Goal: Task Accomplishment & Management: Use online tool/utility

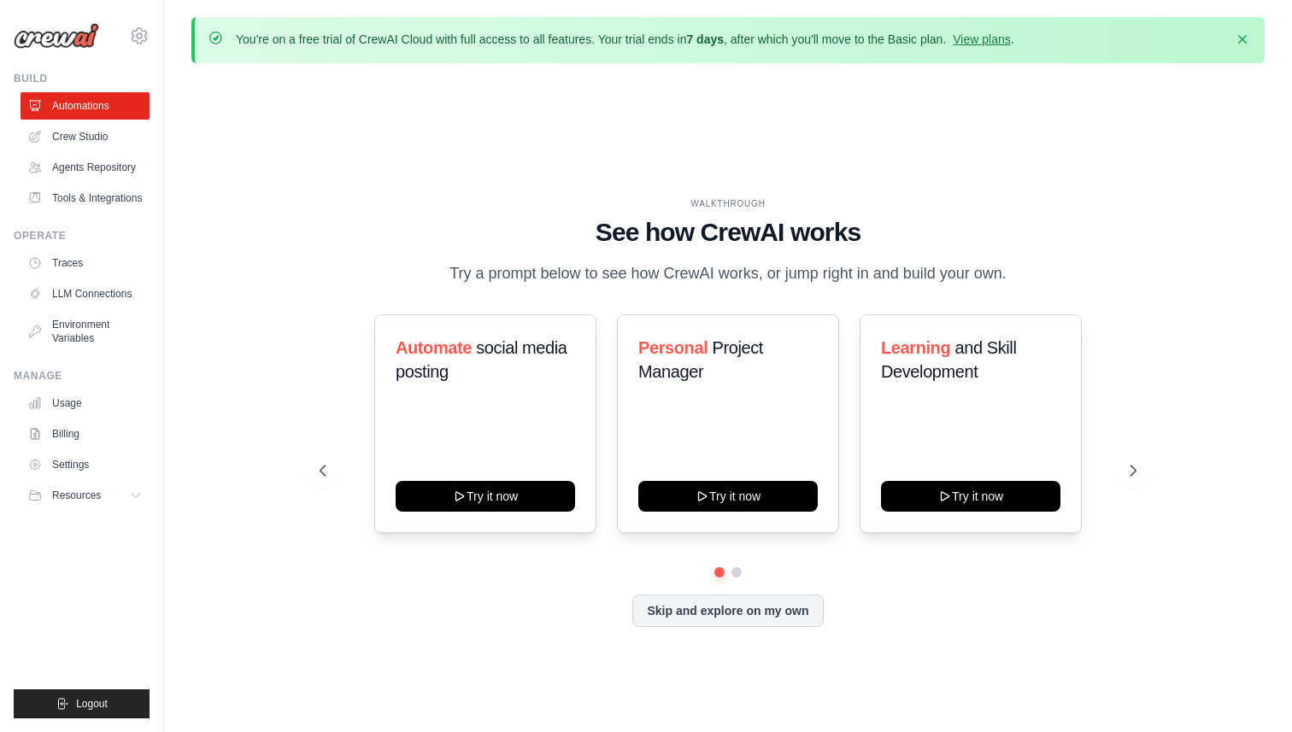
click at [592, 130] on div "WALKTHROUGH See how CrewAI works Try a prompt below to see how CrewAI works, or…" at bounding box center [727, 426] width 1073 height 698
click at [693, 586] on div "Automate social media posting Try it now Personal Project Manager Try it now Le…" at bounding box center [729, 470] width 818 height 313
click at [717, 618] on button "Skip and explore on my own" at bounding box center [727, 609] width 191 height 32
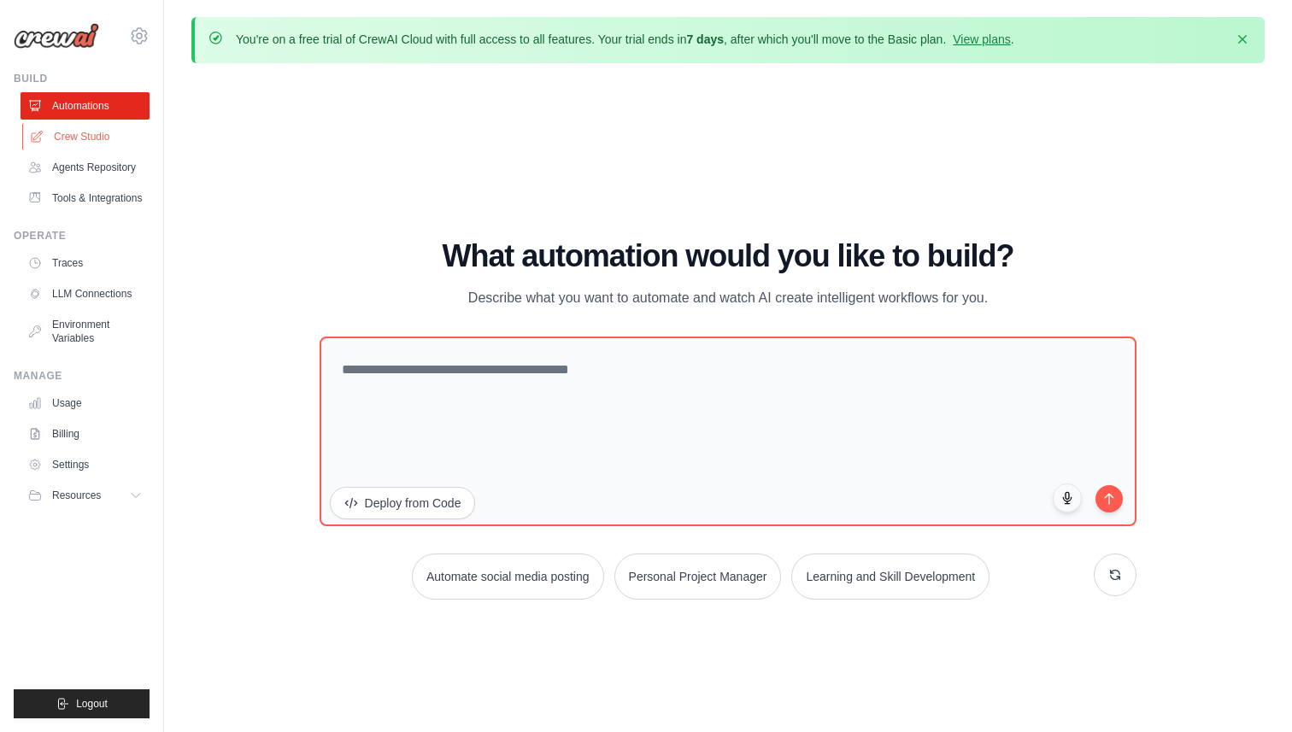
click at [82, 137] on link "Crew Studio" at bounding box center [86, 136] width 129 height 27
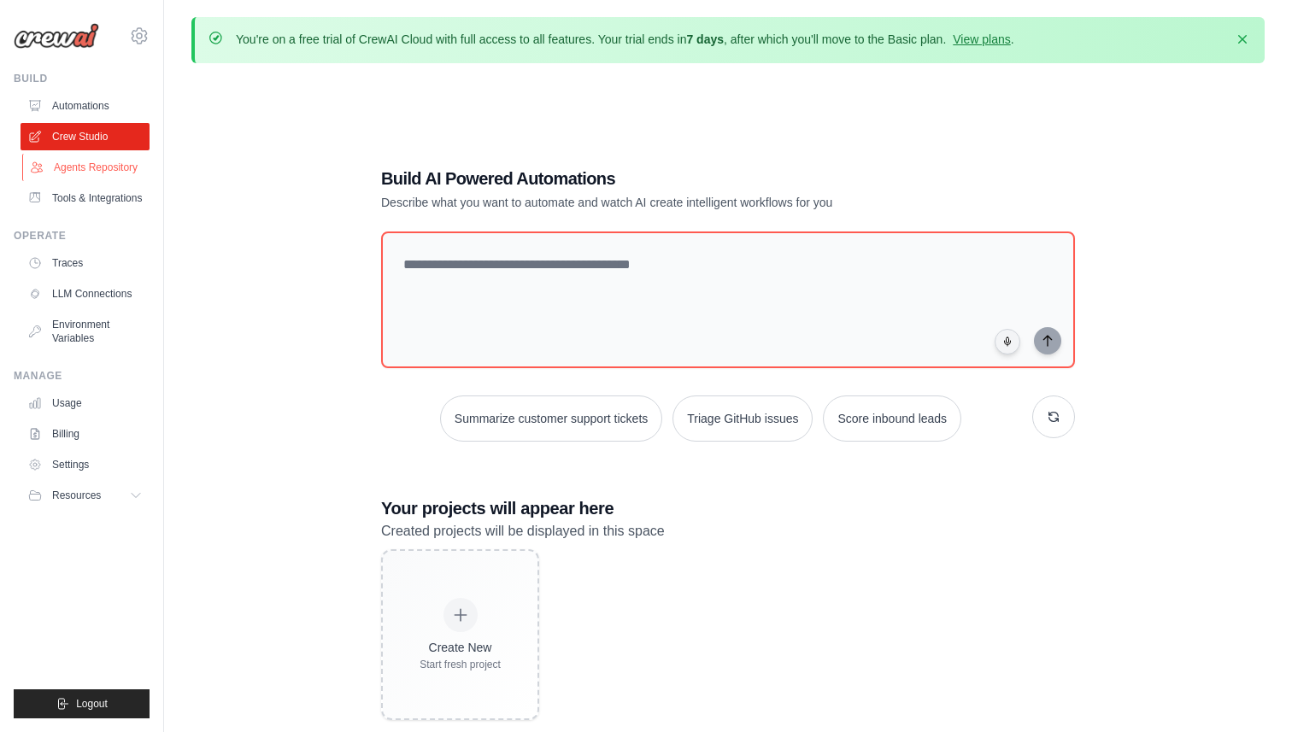
click at [73, 172] on link "Agents Repository" at bounding box center [86, 167] width 129 height 27
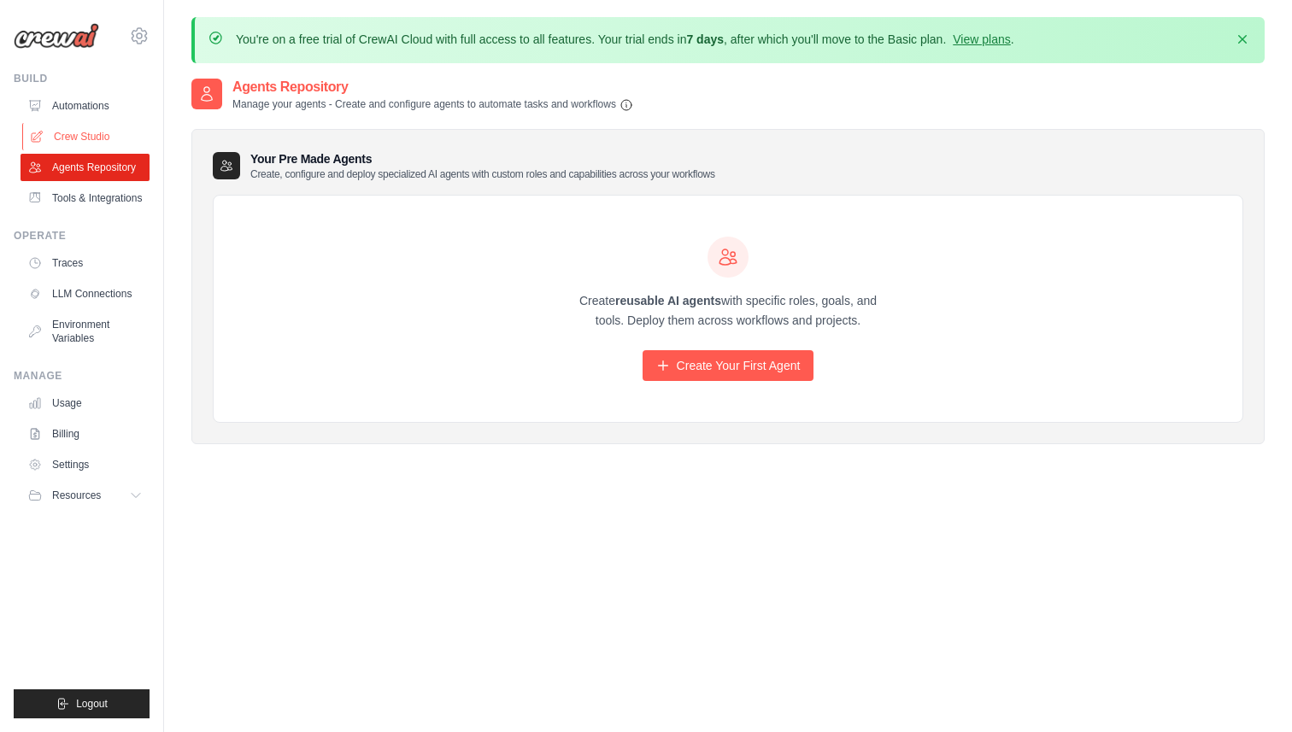
click at [103, 135] on link "Crew Studio" at bounding box center [86, 136] width 129 height 27
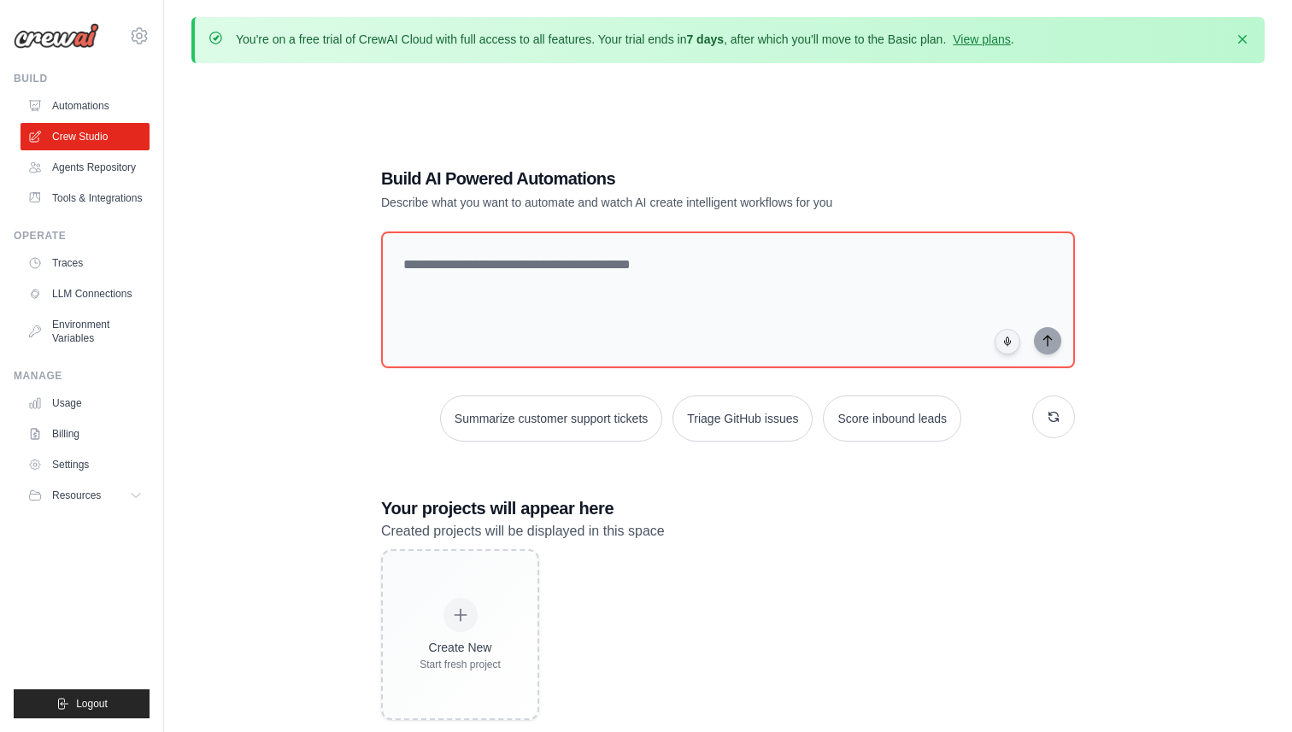
scroll to position [93, 0]
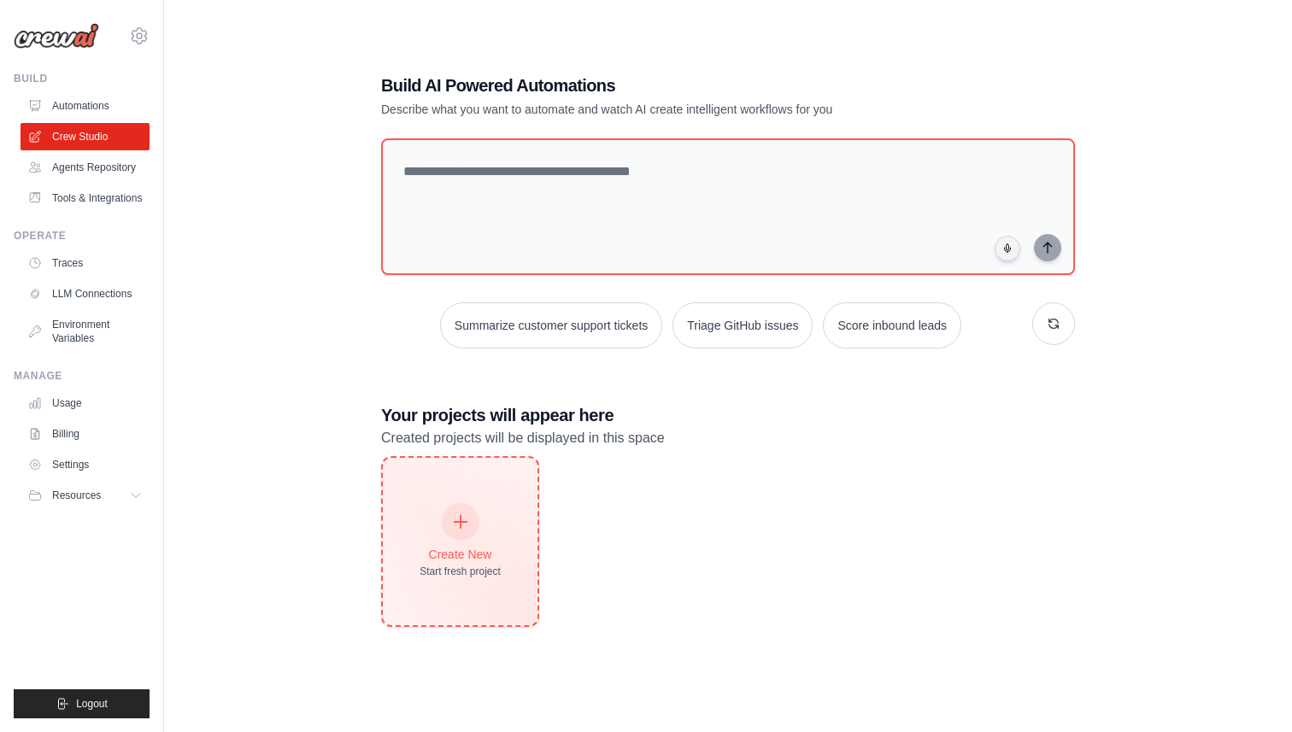
click at [450, 505] on div at bounding box center [461, 522] width 38 height 38
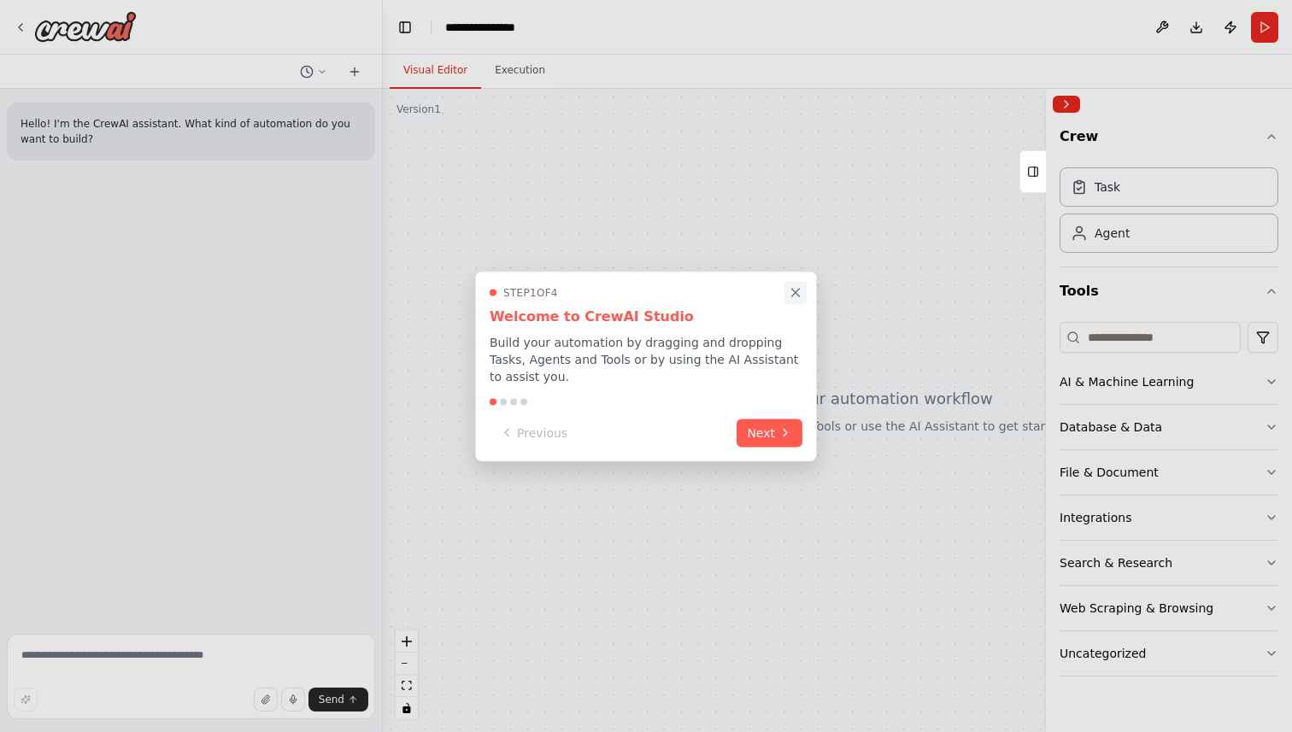
click at [797, 297] on icon "Close walkthrough" at bounding box center [795, 291] width 15 height 15
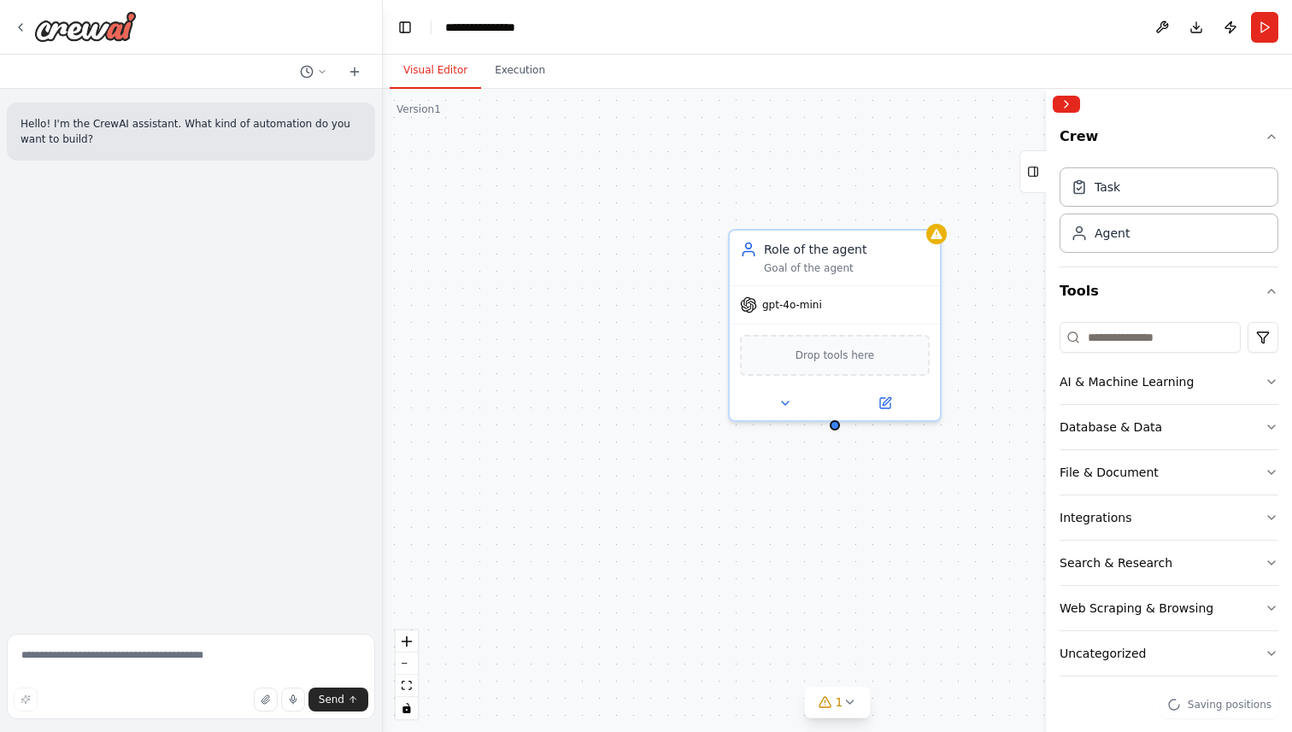
drag, startPoint x: 861, startPoint y: 175, endPoint x: 669, endPoint y: 188, distance: 192.6
click at [669, 188] on div "Role of the agent Goal of the agent gpt-4o-mini Drop tools here" at bounding box center [837, 410] width 909 height 643
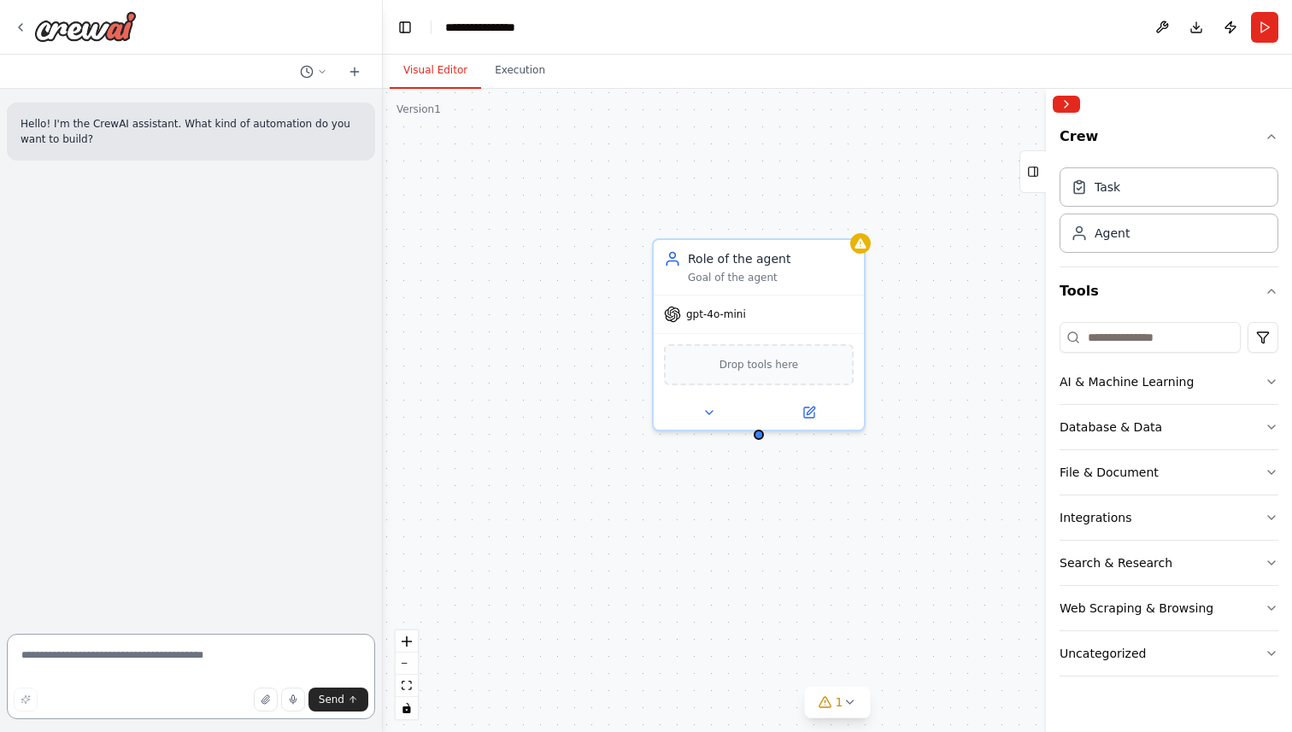
click at [211, 652] on textarea at bounding box center [191, 676] width 368 height 85
drag, startPoint x: 866, startPoint y: 205, endPoint x: 684, endPoint y: 235, distance: 184.4
click at [684, 235] on div "Role of the agent Goal of the agent gpt-4o-mini Drop tools here" at bounding box center [837, 410] width 909 height 643
click at [755, 227] on div "Role of the agent Goal of the agent gpt-4o-mini Drop tools here" at bounding box center [837, 410] width 909 height 643
drag, startPoint x: 795, startPoint y: 255, endPoint x: 813, endPoint y: 262, distance: 19.2
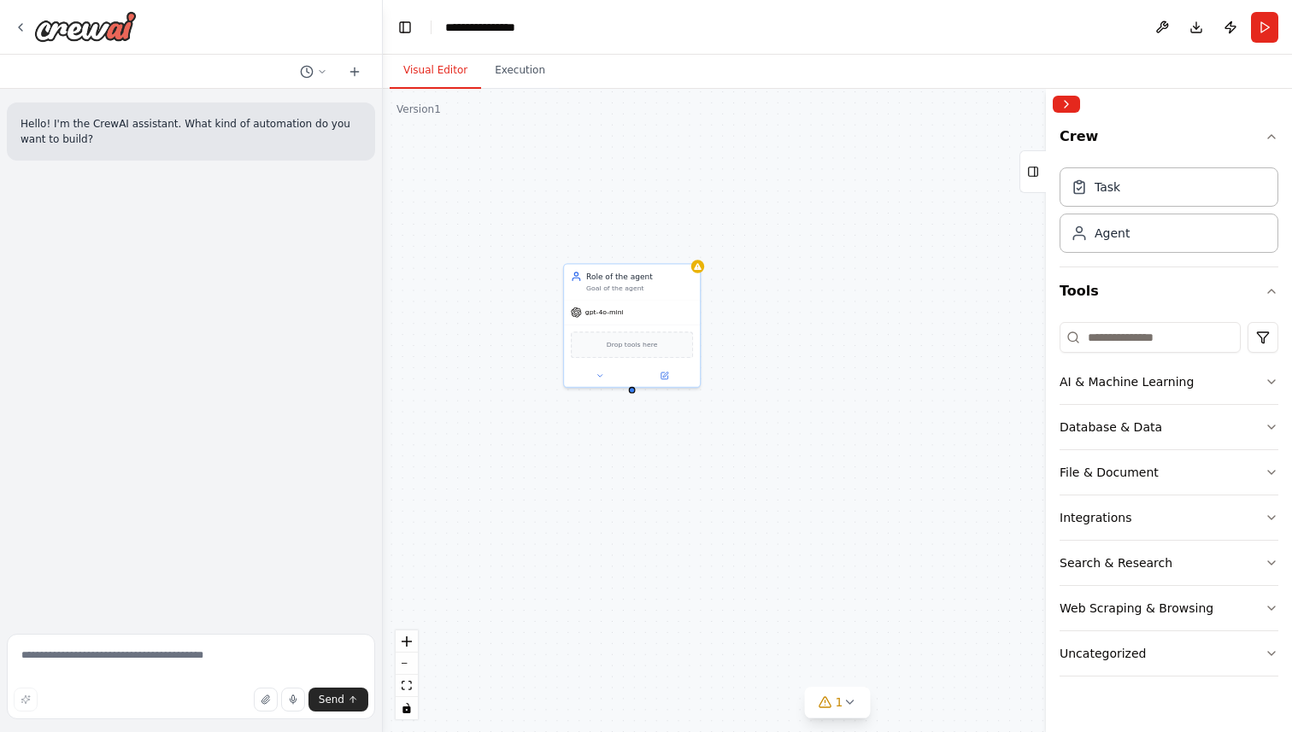
click at [813, 262] on div "Role of the agent Goal of the agent gpt-4o-mini Drop tools here" at bounding box center [837, 410] width 909 height 643
click at [757, 189] on div "Role of the agent Goal of the agent gpt-4o-mini Drop tools here" at bounding box center [837, 410] width 909 height 643
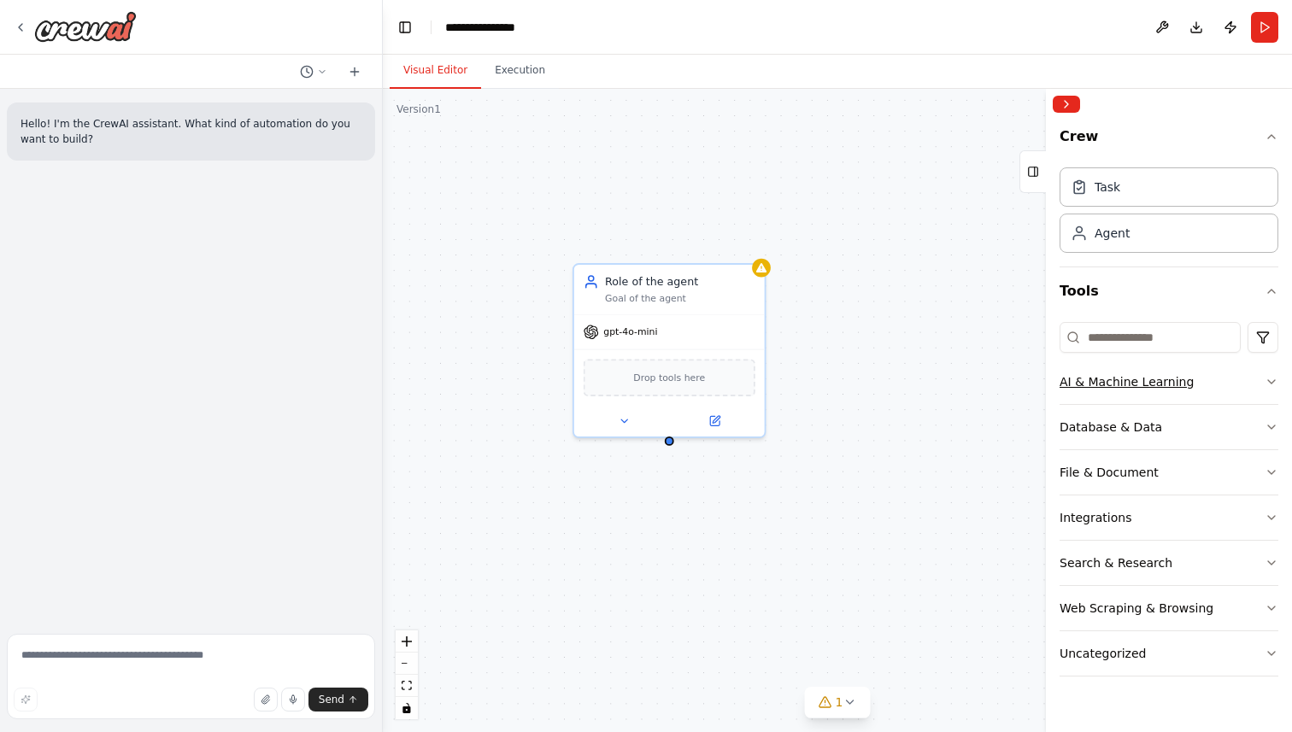
click at [1194, 393] on button "AI & Machine Learning" at bounding box center [1168, 382] width 219 height 44
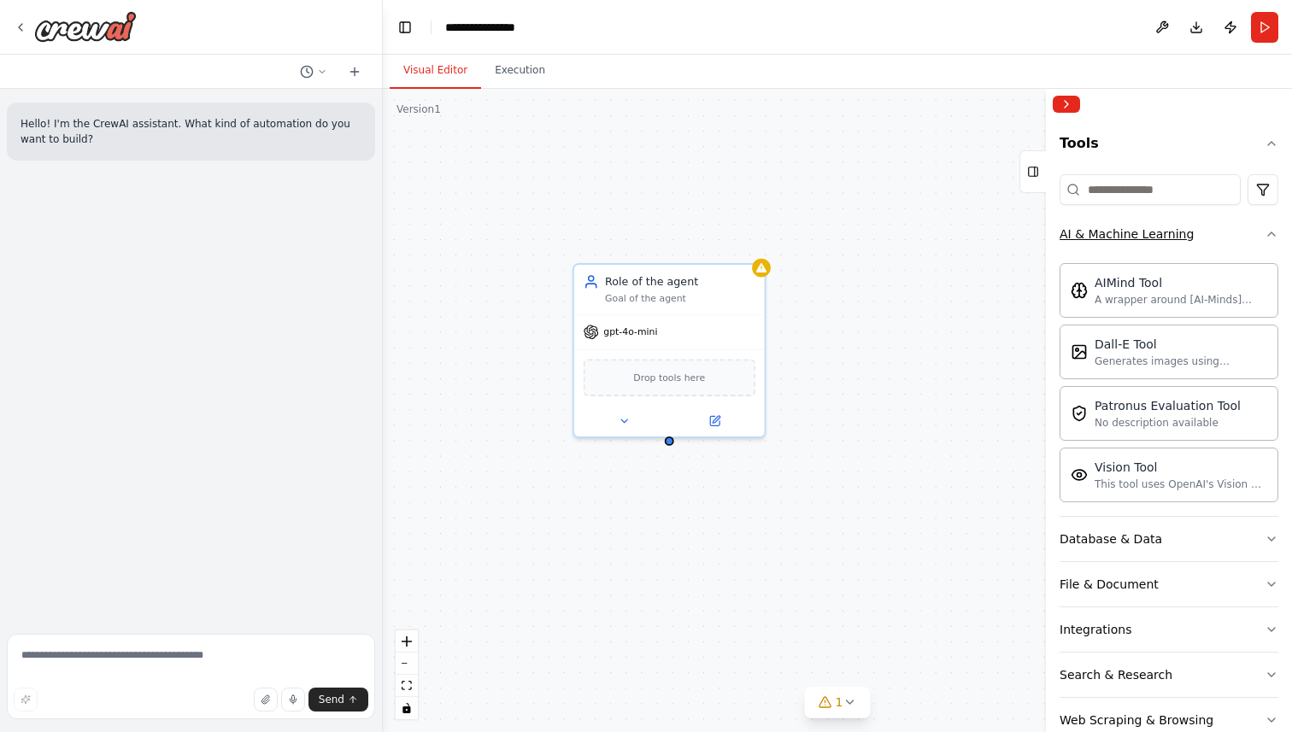
scroll to position [232, 0]
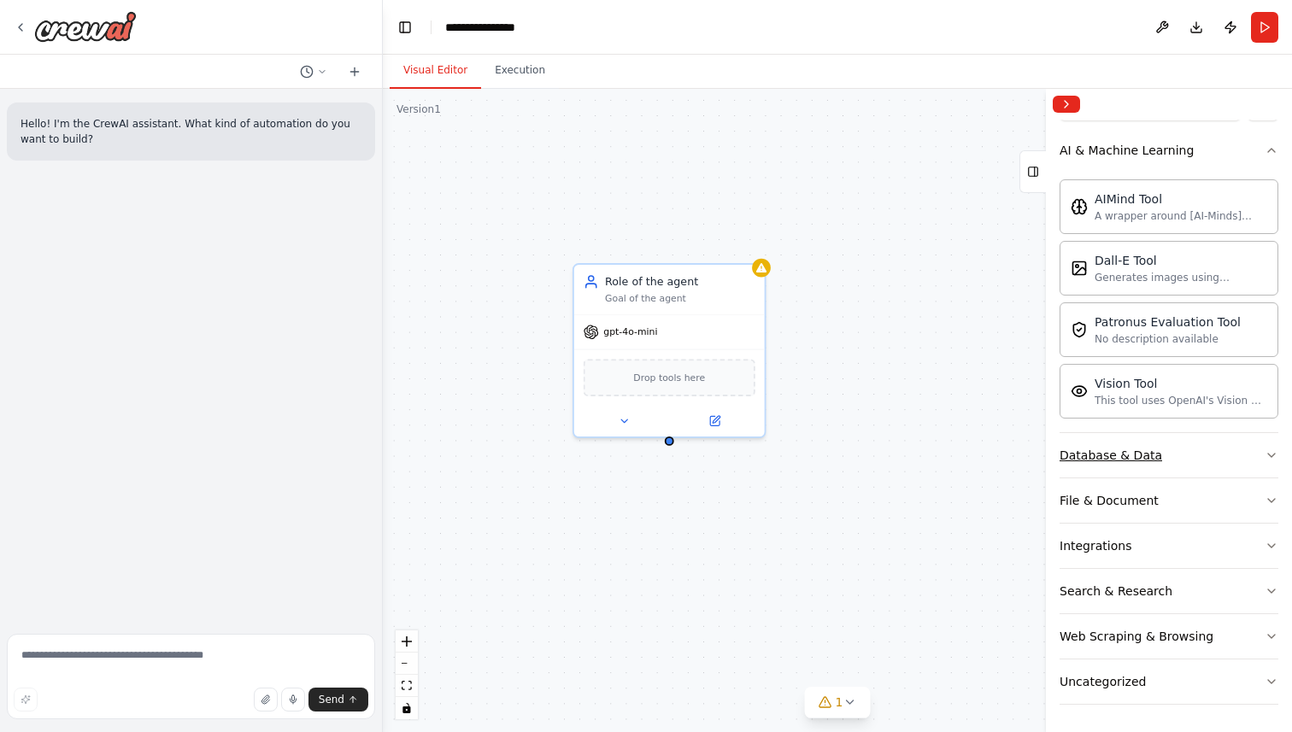
click at [1207, 468] on button "Database & Data" at bounding box center [1168, 455] width 219 height 44
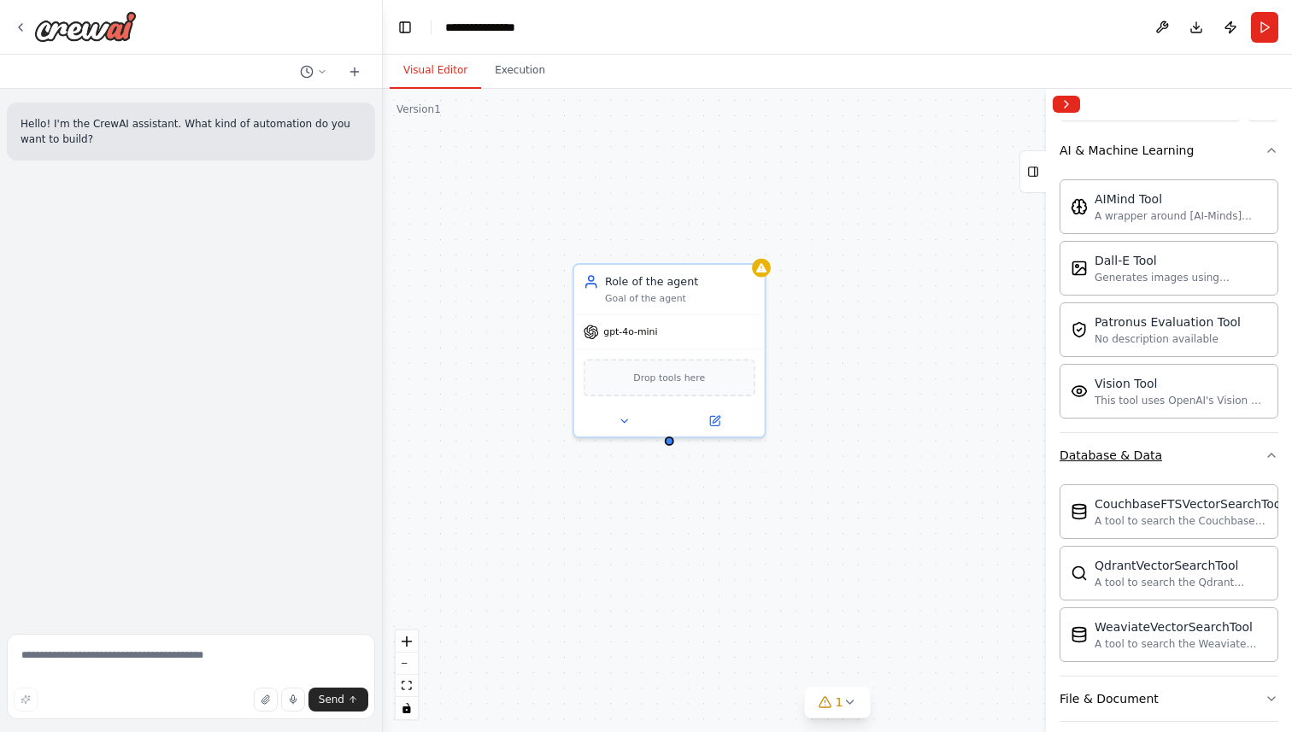
scroll to position [430, 0]
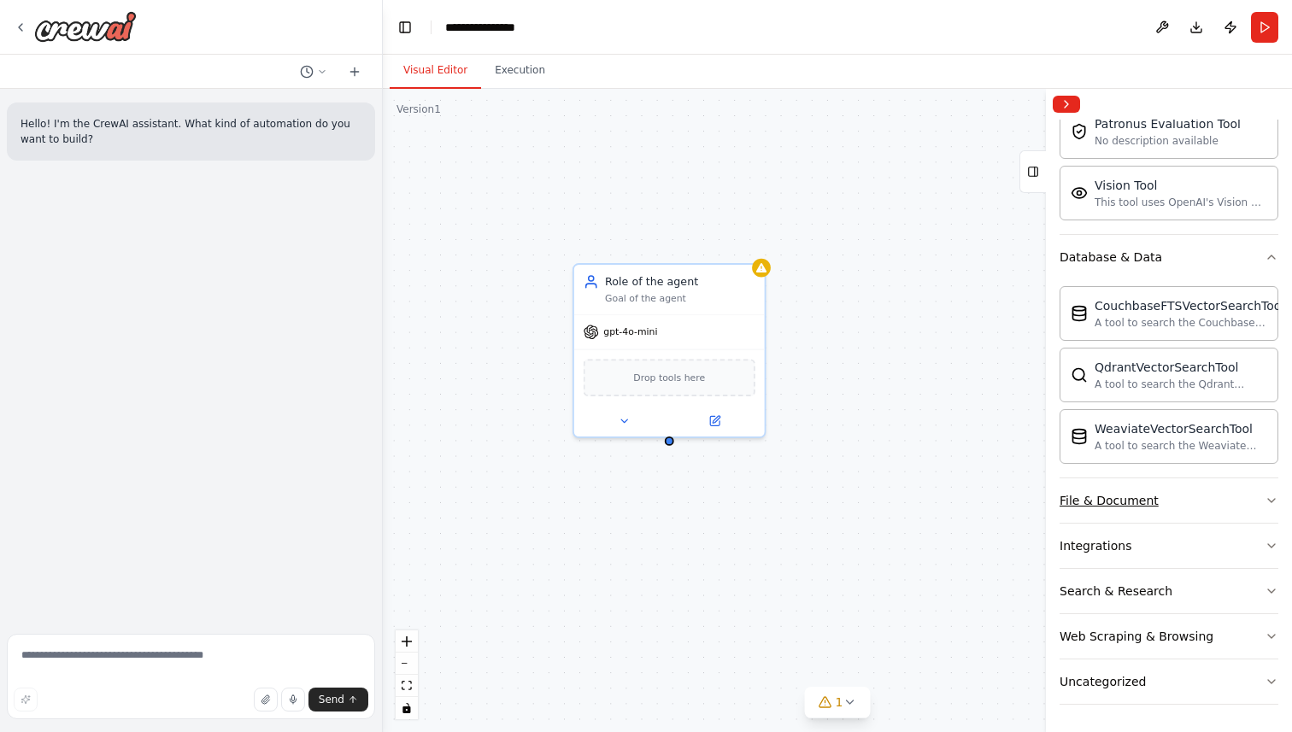
click at [1214, 501] on button "File & Document" at bounding box center [1168, 500] width 219 height 44
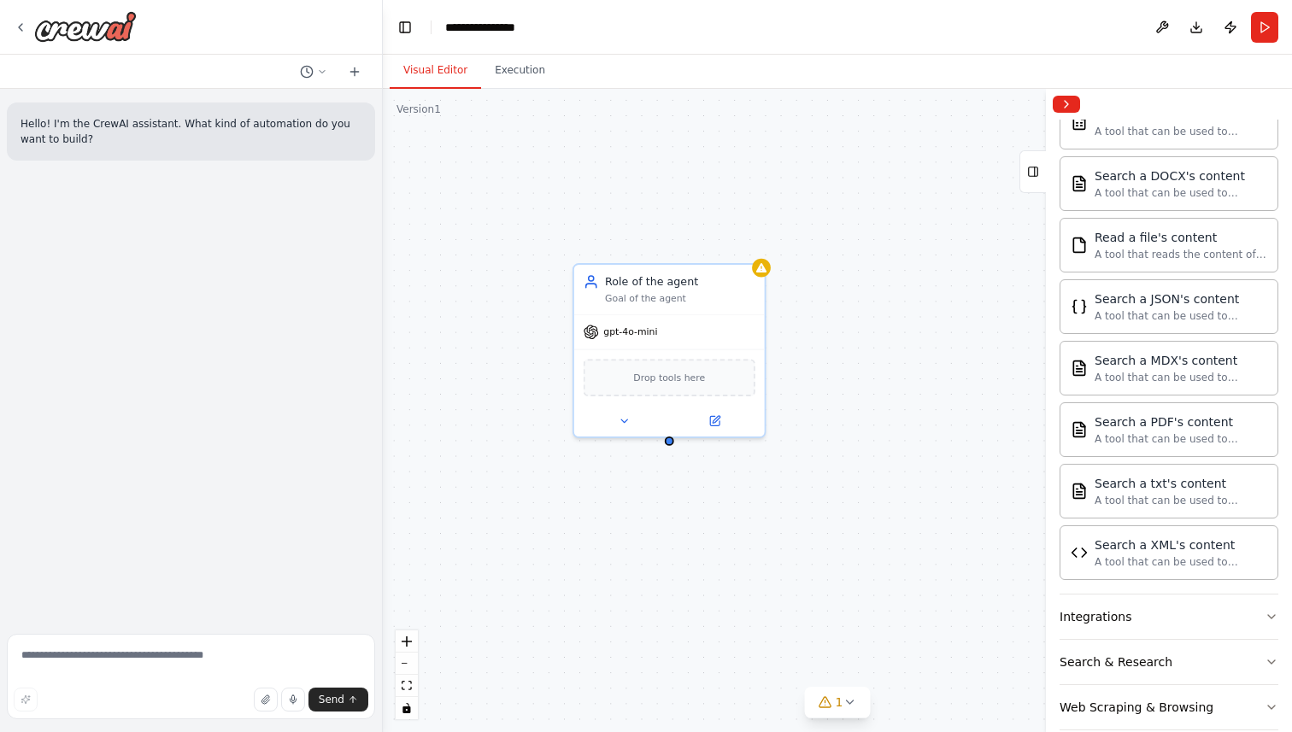
scroll to position [935, 0]
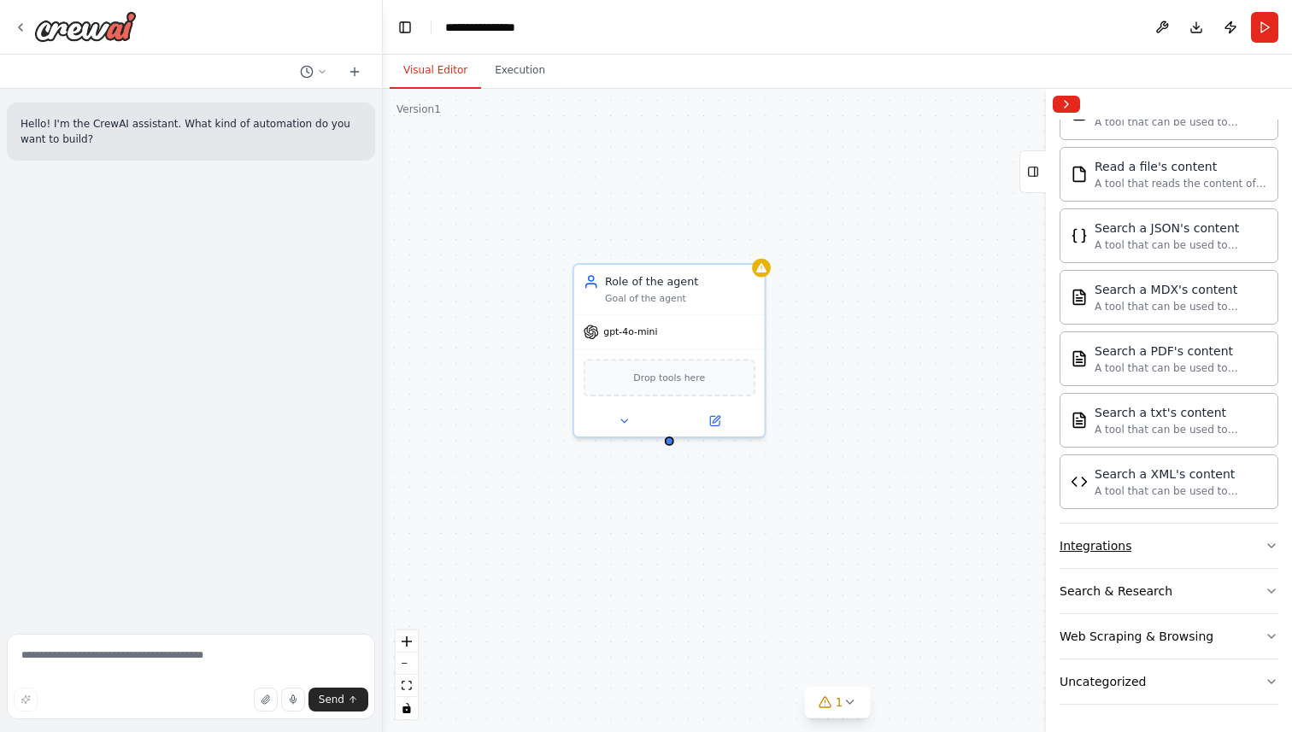
click at [1212, 544] on button "Integrations" at bounding box center [1168, 546] width 219 height 44
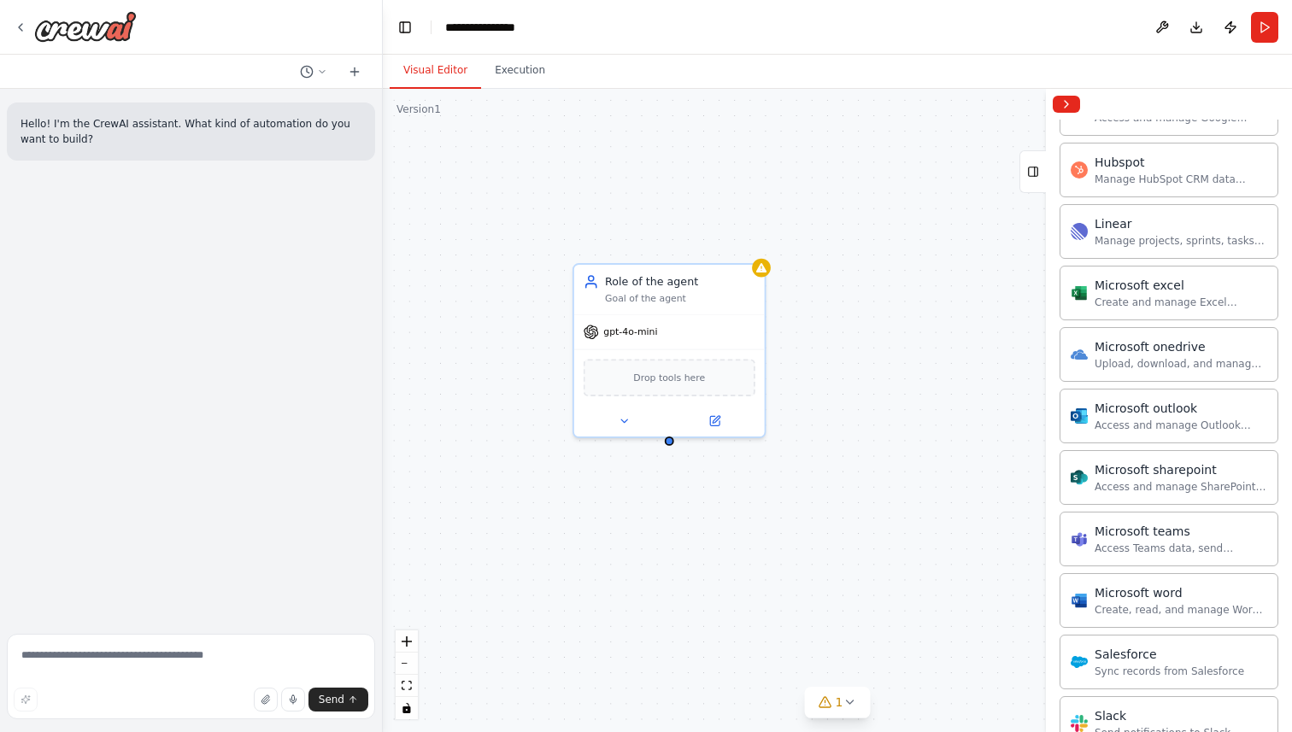
scroll to position [1995, 0]
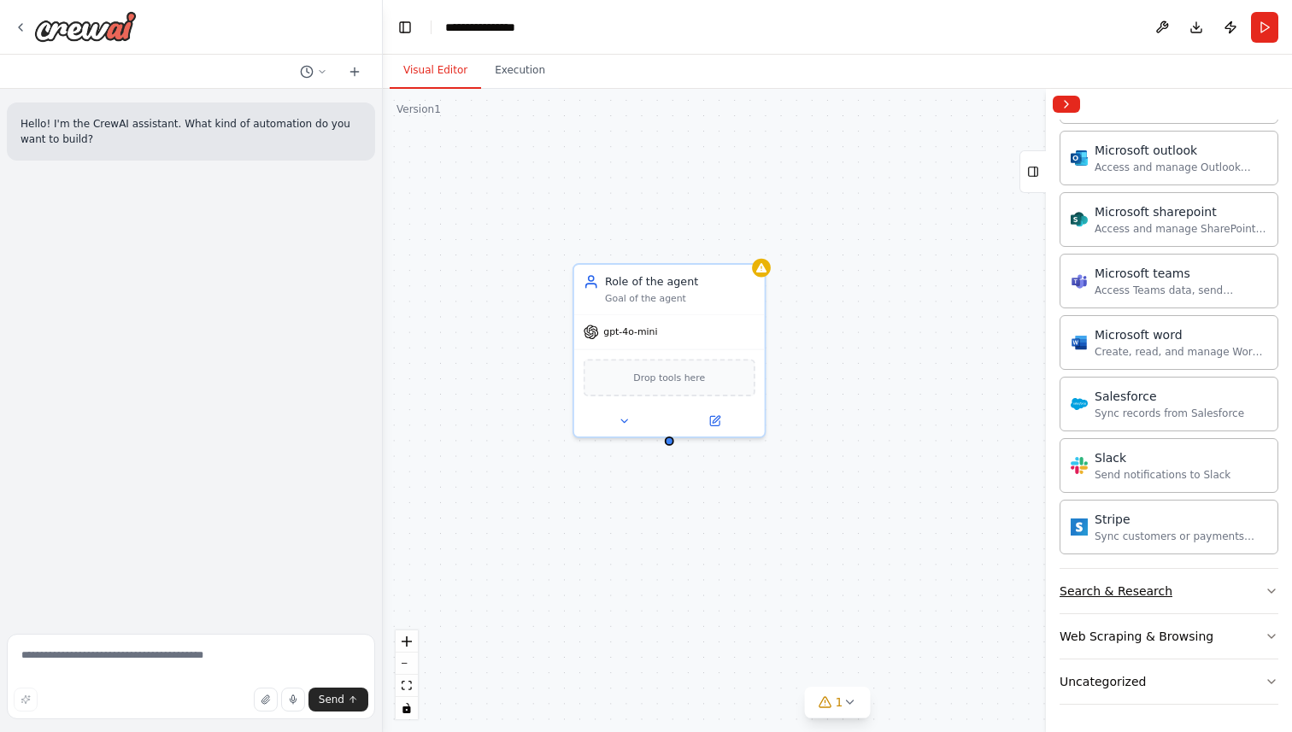
click at [1193, 587] on button "Search & Research" at bounding box center [1168, 591] width 219 height 44
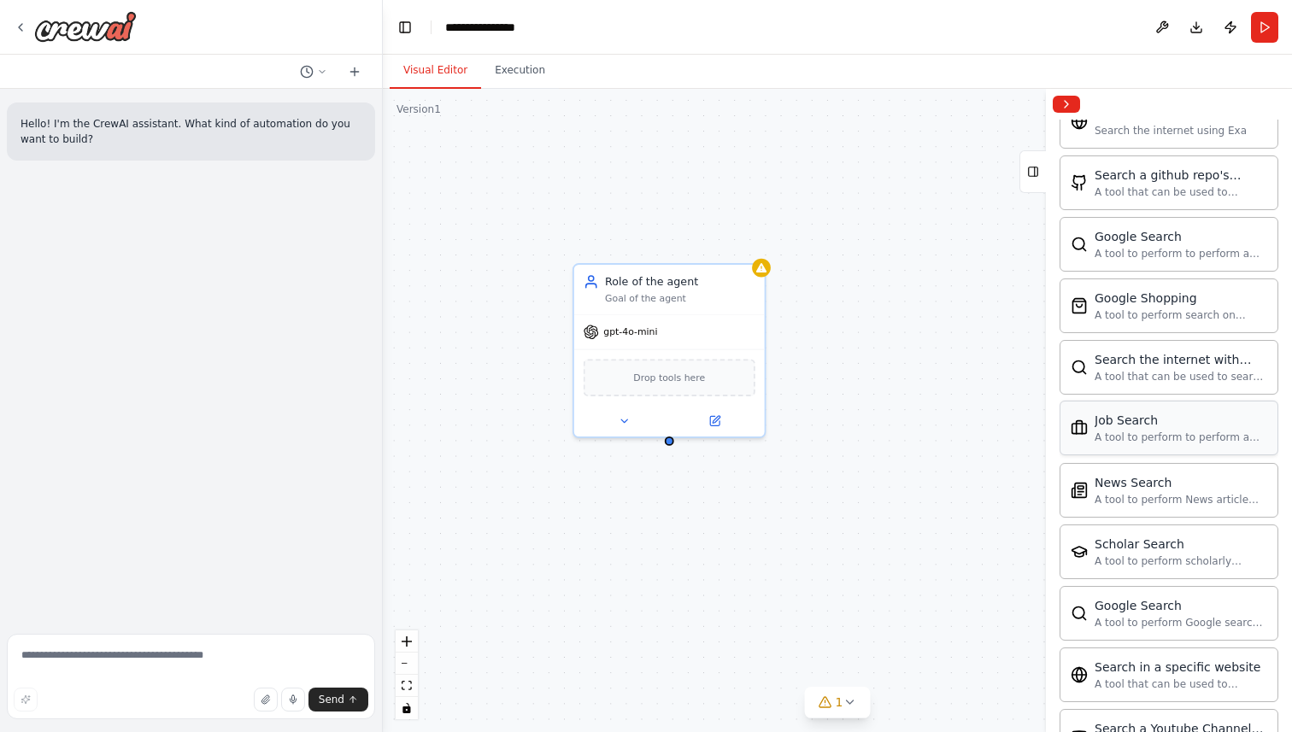
scroll to position [2870, 0]
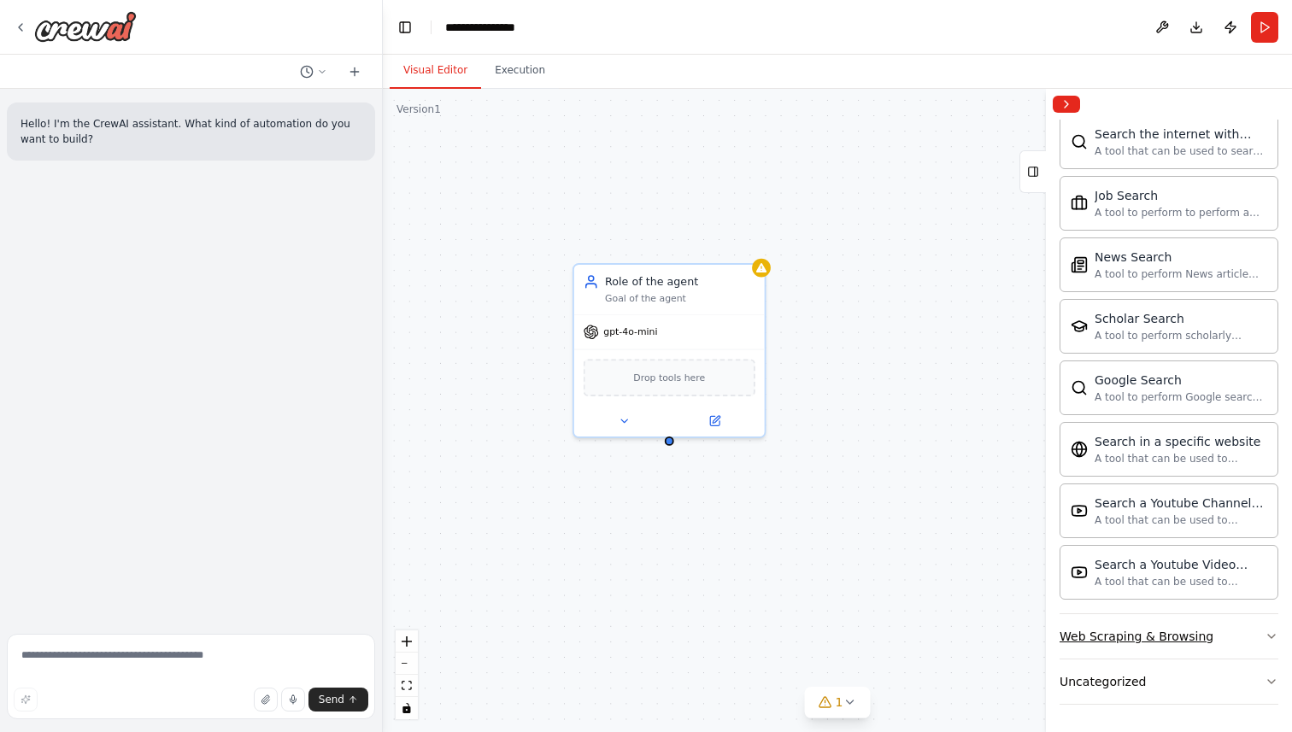
click at [1207, 642] on button "Web Scraping & Browsing" at bounding box center [1168, 636] width 219 height 44
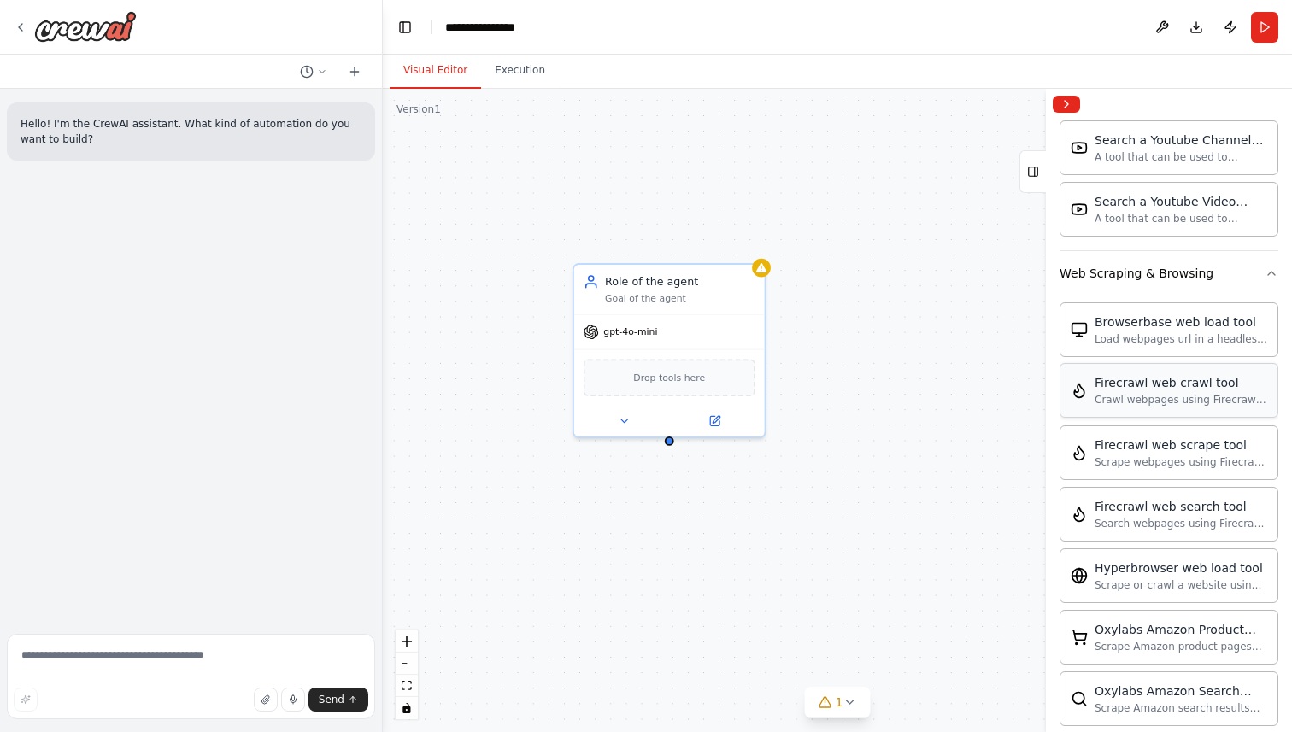
scroll to position [3806, 0]
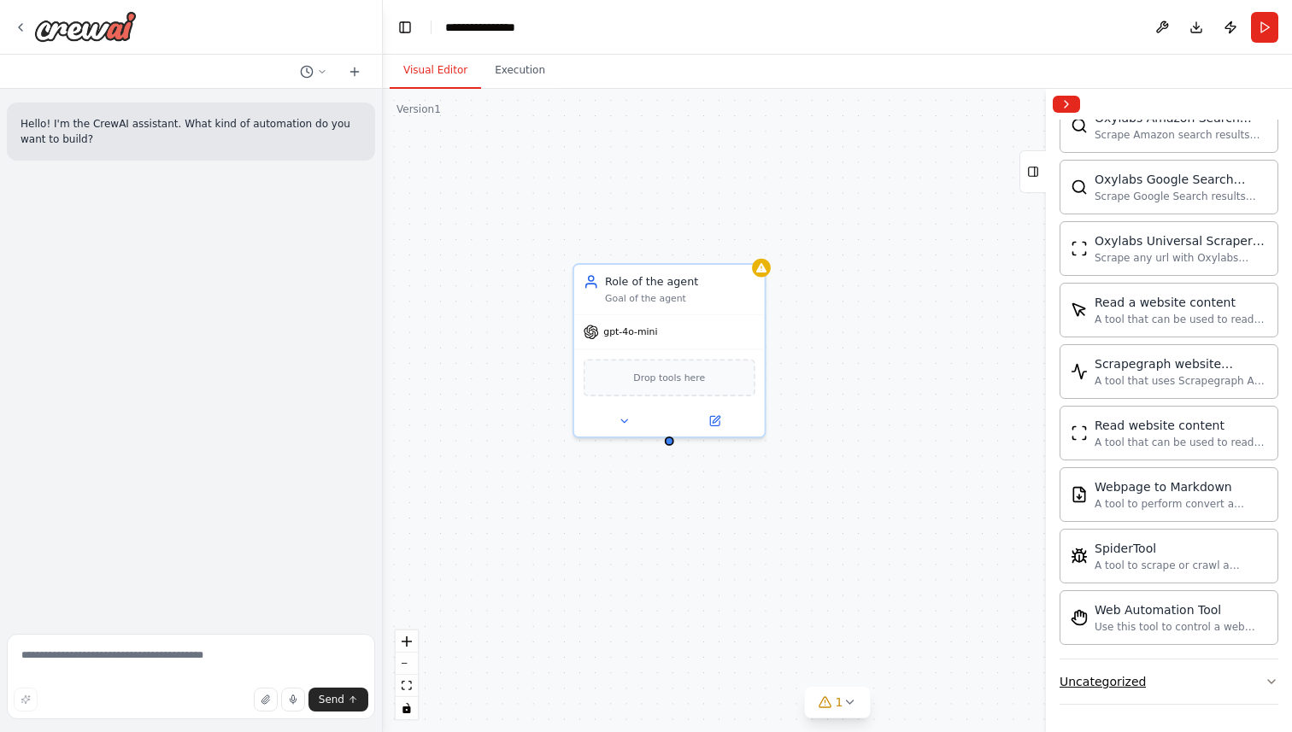
click at [1158, 689] on button "Uncategorized" at bounding box center [1168, 682] width 219 height 44
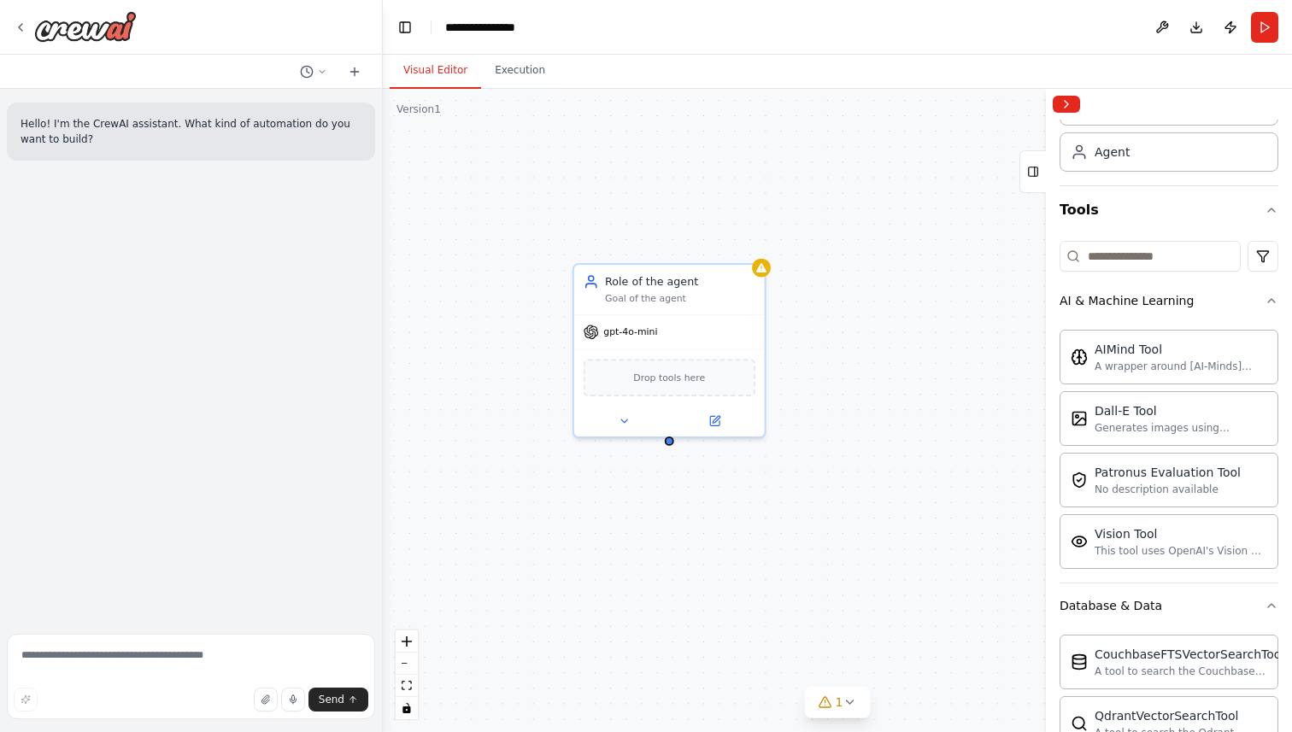
scroll to position [0, 0]
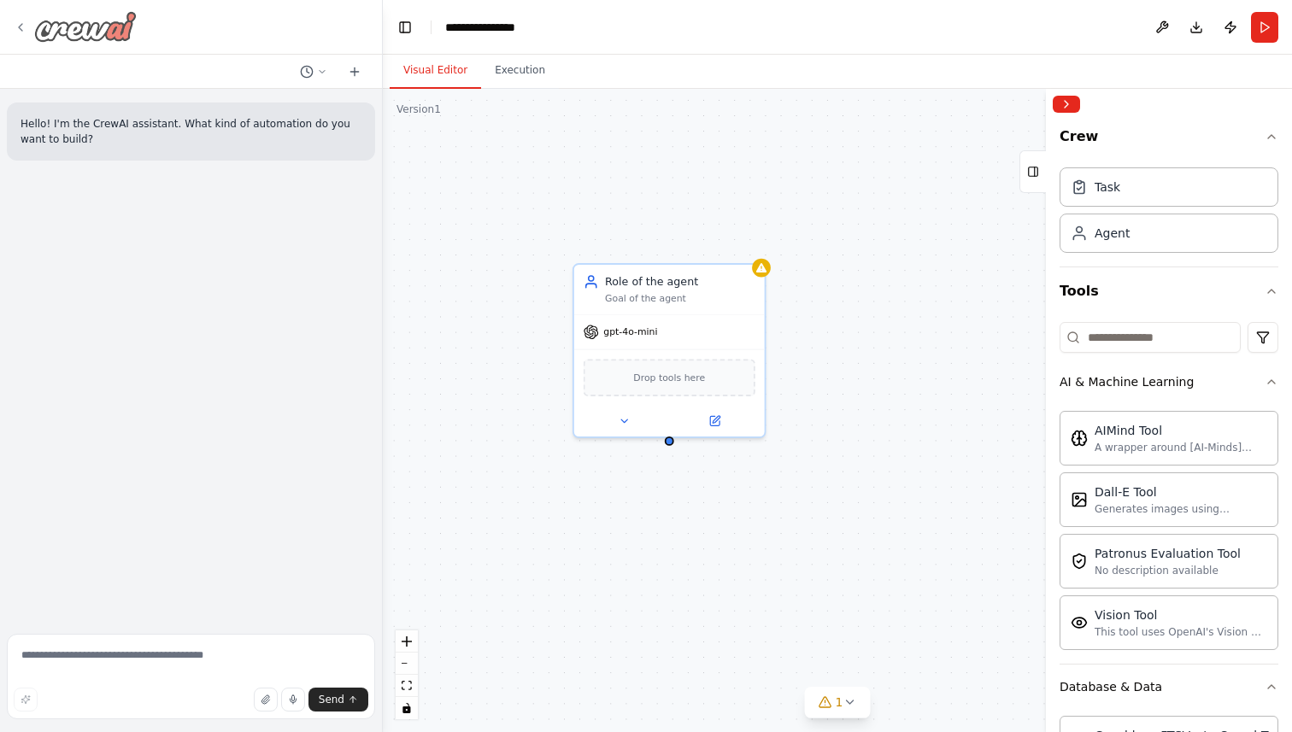
click at [21, 22] on icon at bounding box center [21, 28] width 14 height 14
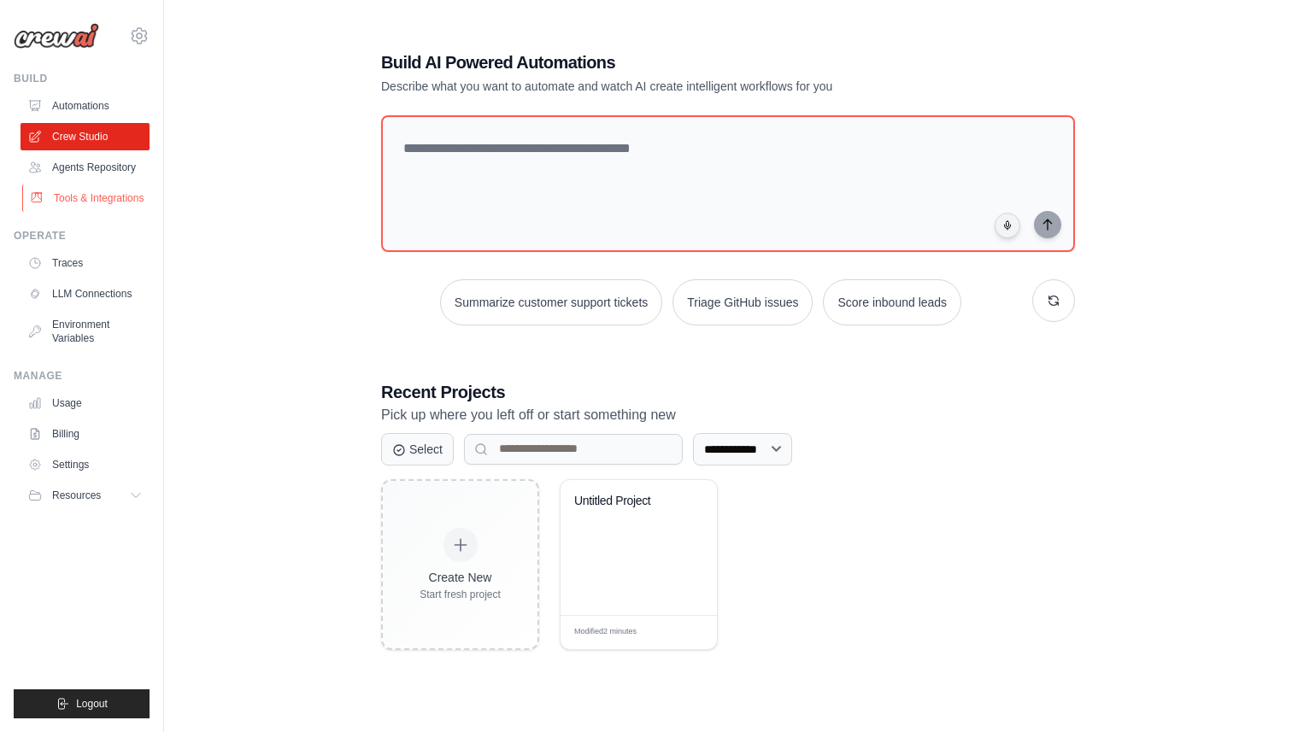
scroll to position [70, 0]
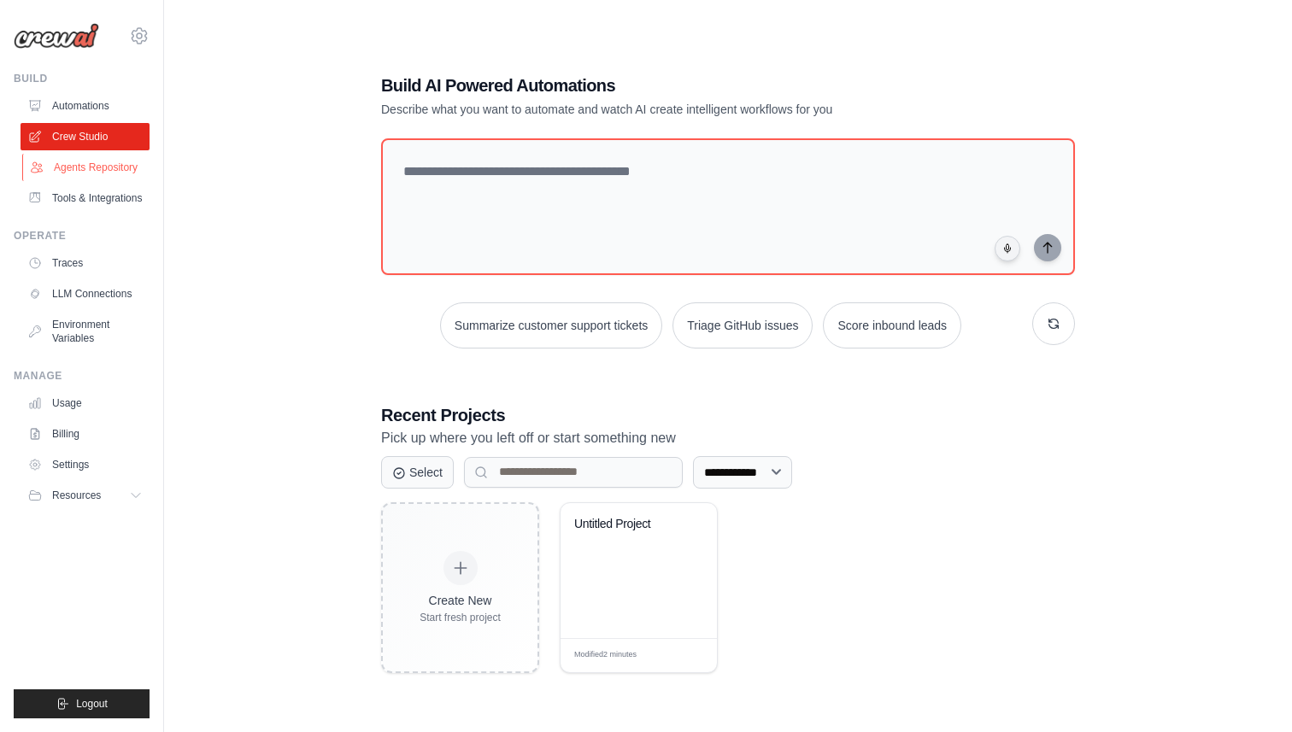
click at [113, 167] on link "Agents Repository" at bounding box center [86, 167] width 129 height 27
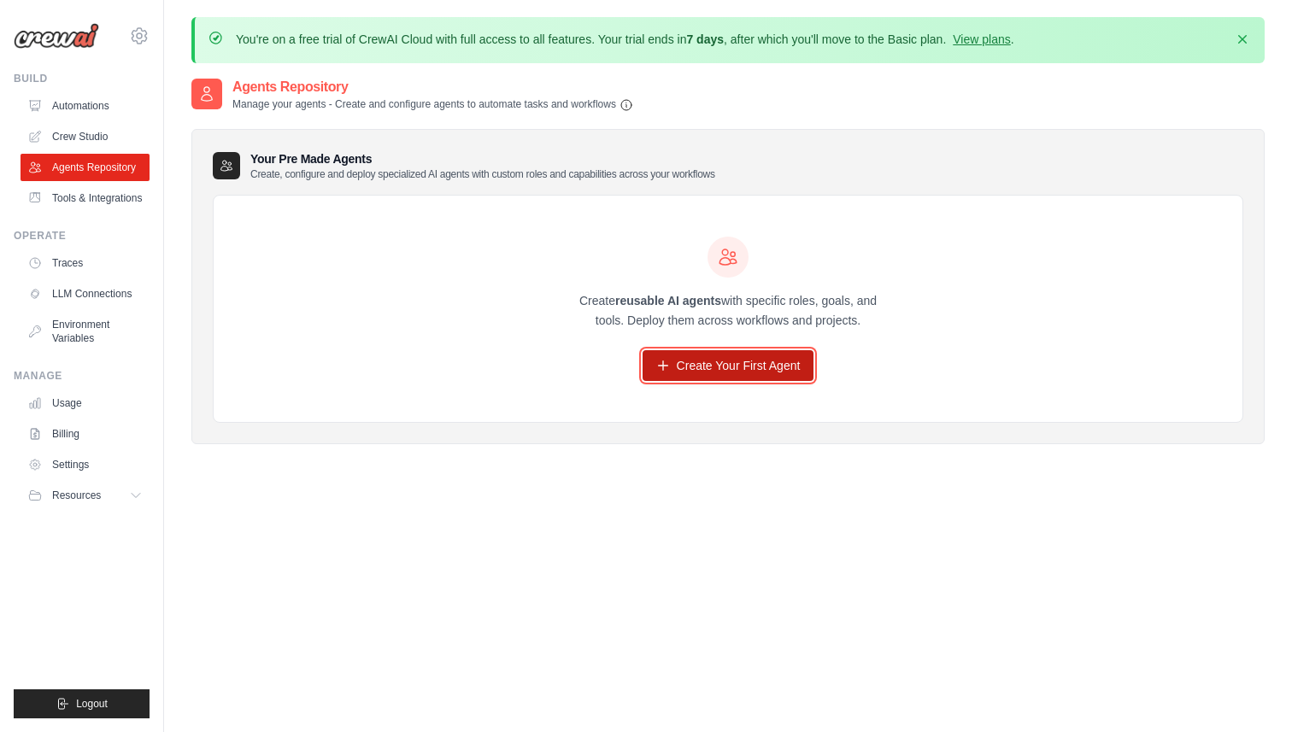
click at [759, 367] on link "Create Your First Agent" at bounding box center [728, 365] width 172 height 31
click at [713, 366] on link "Create Your First Agent" at bounding box center [728, 365] width 172 height 31
click at [638, 399] on div "Create reusable AI agents with specific roles, goals, and tools. Deploy them ac…" at bounding box center [728, 309] width 1029 height 227
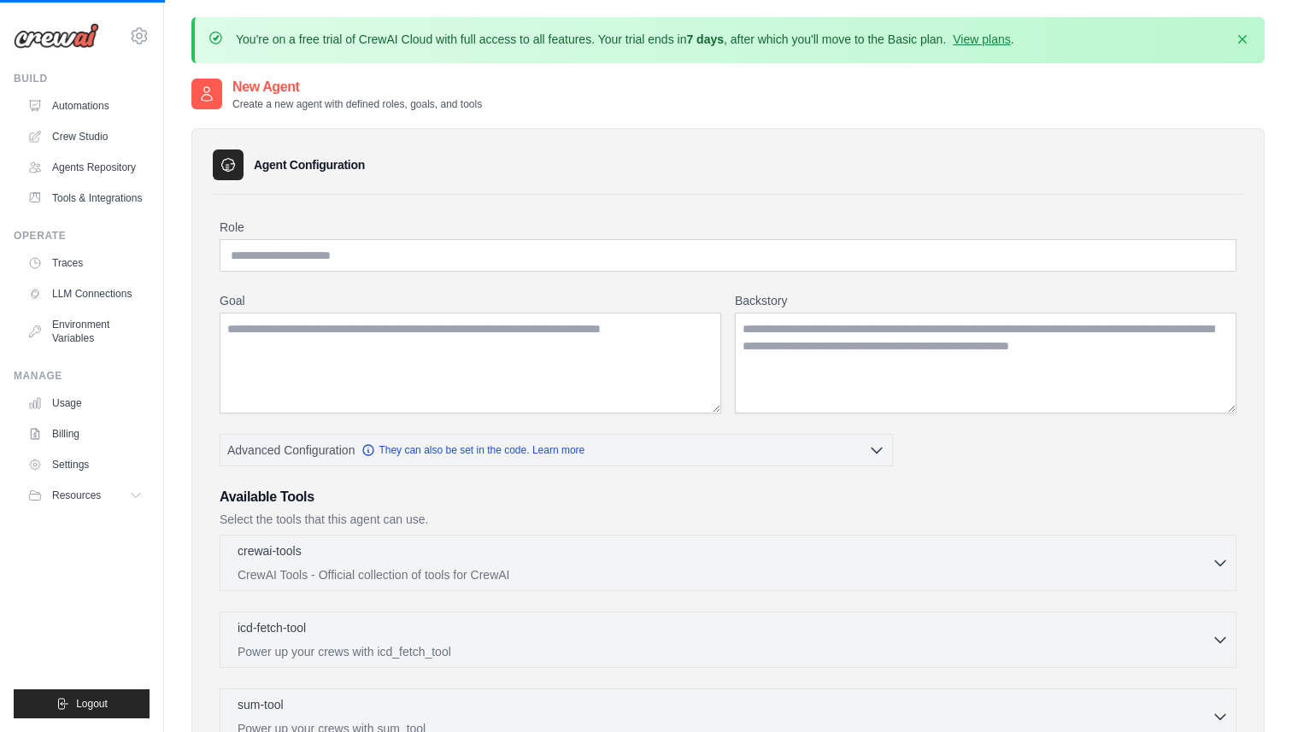
click at [699, 365] on textarea "Goal" at bounding box center [470, 363] width 501 height 101
click at [732, 377] on div "Goal Backstory" at bounding box center [728, 352] width 1017 height 121
click at [93, 127] on link "Crew Studio" at bounding box center [86, 136] width 129 height 27
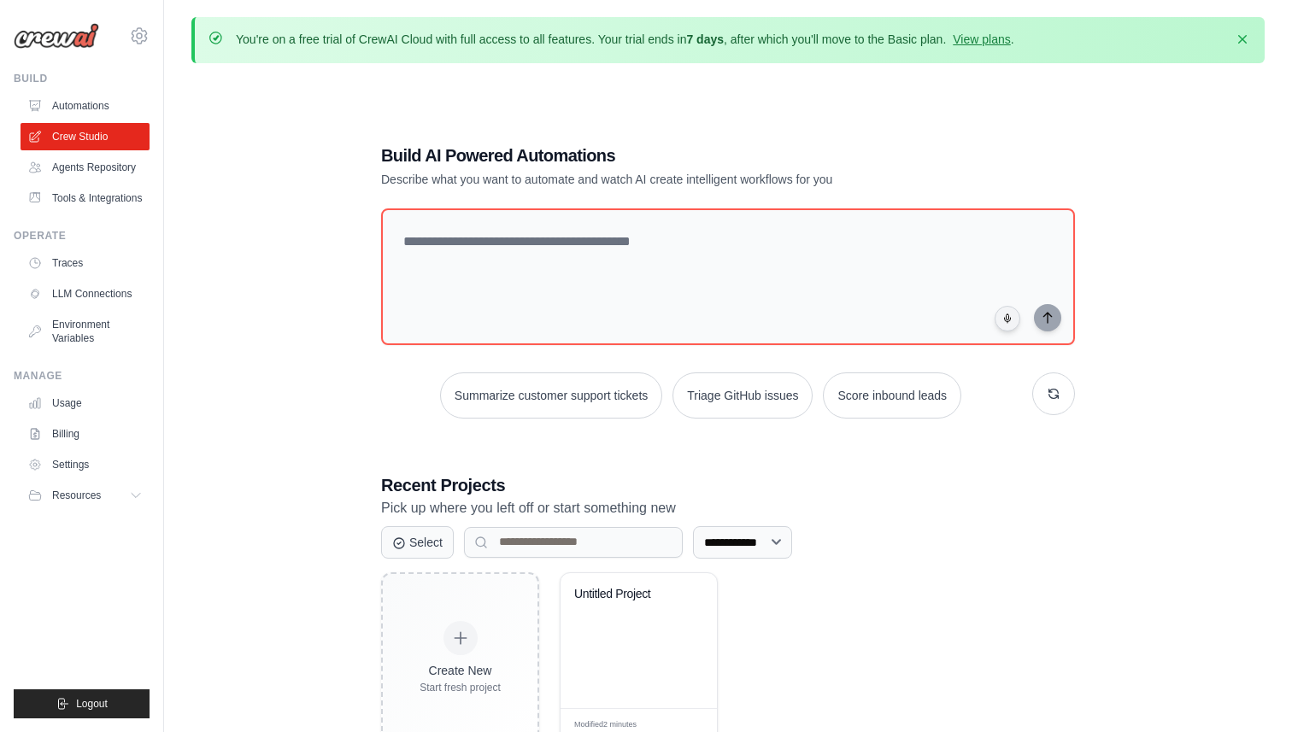
click at [240, 190] on div "**********" at bounding box center [727, 443] width 1073 height 732
click at [620, 625] on div "Untitled Project" at bounding box center [638, 640] width 156 height 135
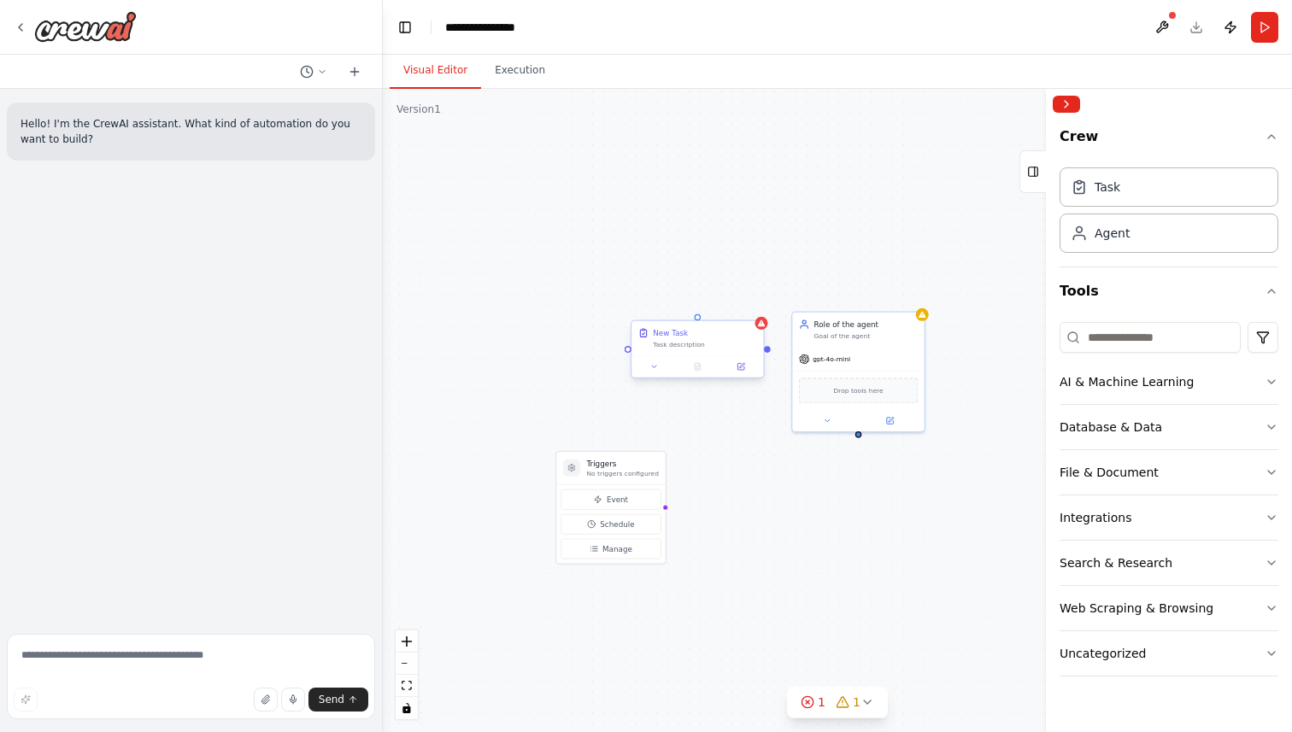
click at [767, 350] on div at bounding box center [767, 349] width 7 height 7
drag, startPoint x: 767, startPoint y: 354, endPoint x: 789, endPoint y: 422, distance: 71.9
click at [769, 354] on div "Triggers No triggers configured Event Schedule Manage Role of the agent Goal of…" at bounding box center [837, 410] width 909 height 643
drag, startPoint x: 837, startPoint y: 352, endPoint x: 856, endPoint y: 346, distance: 19.7
click at [856, 352] on div "gpt-4o-mini" at bounding box center [845, 357] width 51 height 11
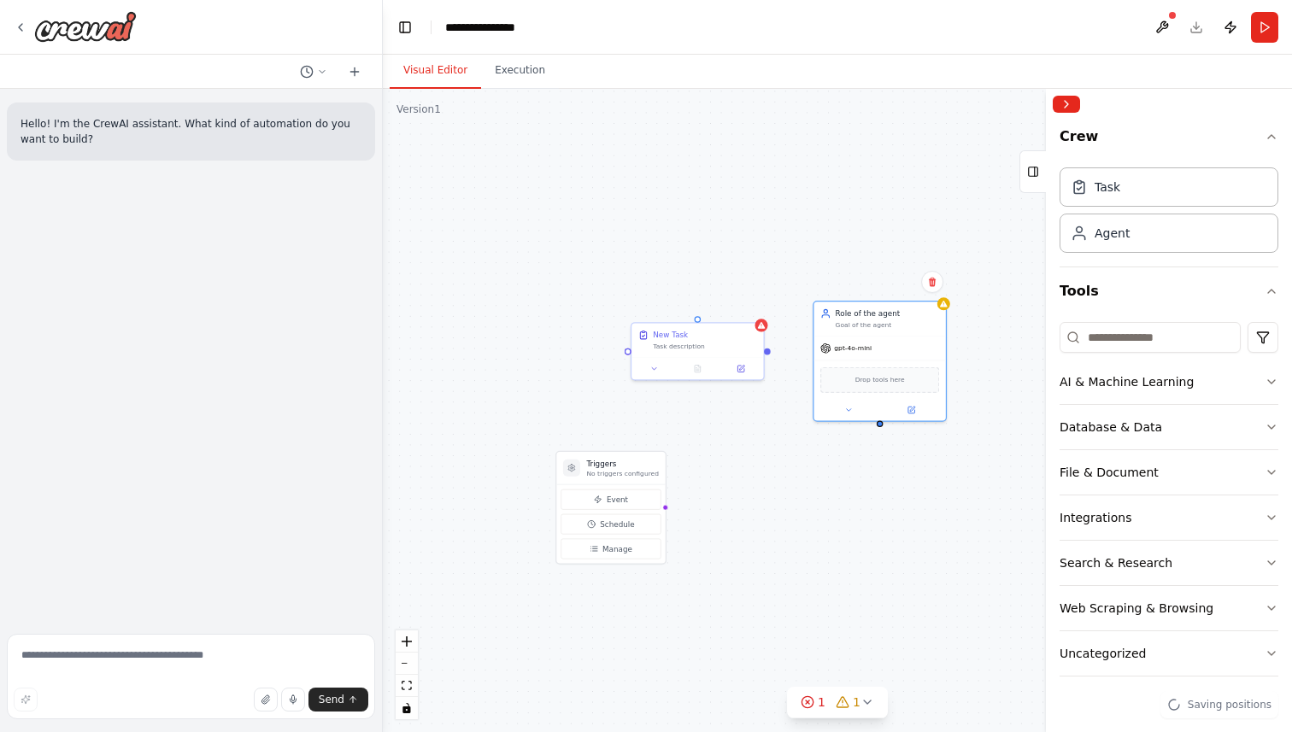
drag, startPoint x: 770, startPoint y: 355, endPoint x: 796, endPoint y: 355, distance: 26.5
click at [778, 355] on div "Triggers No triggers configured Event Schedule Manage Role of the agent Goal of…" at bounding box center [837, 410] width 909 height 643
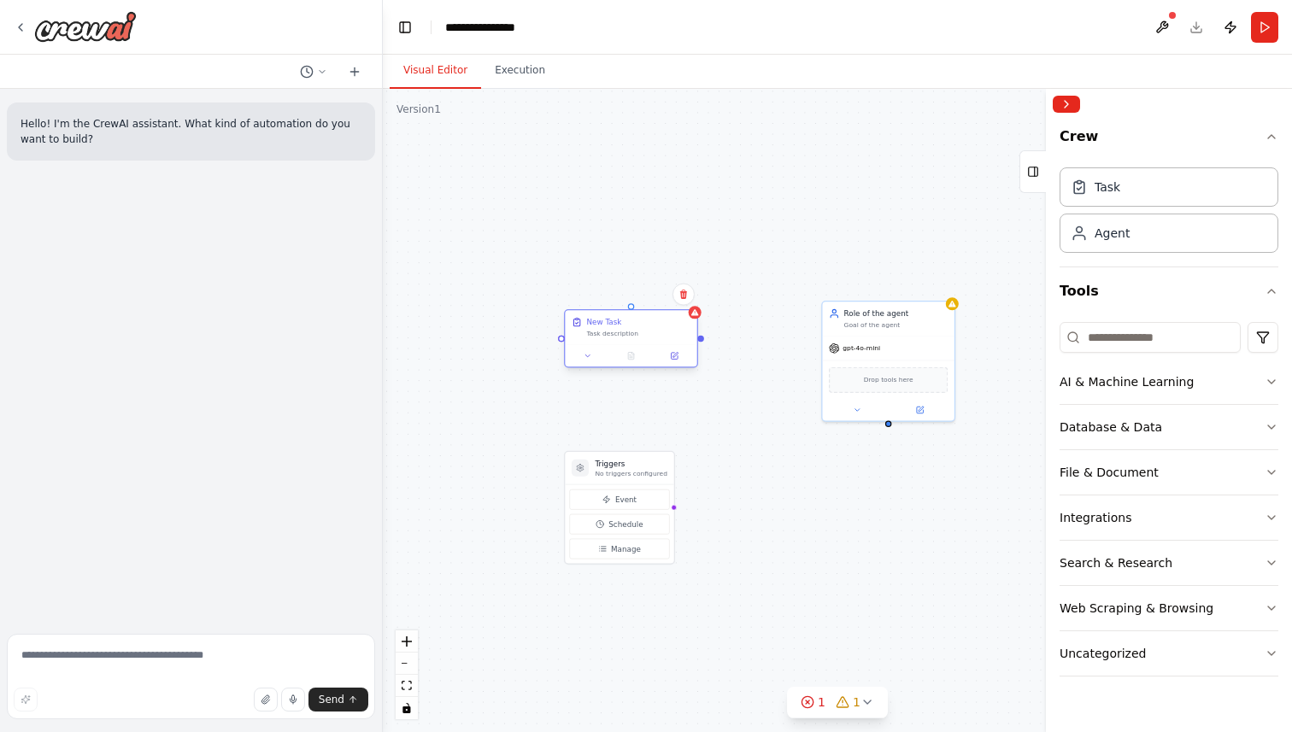
drag, startPoint x: 759, startPoint y: 350, endPoint x: 681, endPoint y: 337, distance: 78.9
click at [681, 337] on div "New Task Task description" at bounding box center [631, 327] width 132 height 34
drag, startPoint x: 700, startPoint y: 339, endPoint x: 888, endPoint y: 429, distance: 209.0
click at [888, 429] on div "Triggers No triggers configured Event Schedule Manage Role of the agent Goal of…" at bounding box center [837, 410] width 909 height 643
drag, startPoint x: 701, startPoint y: 341, endPoint x: 889, endPoint y: 422, distance: 204.7
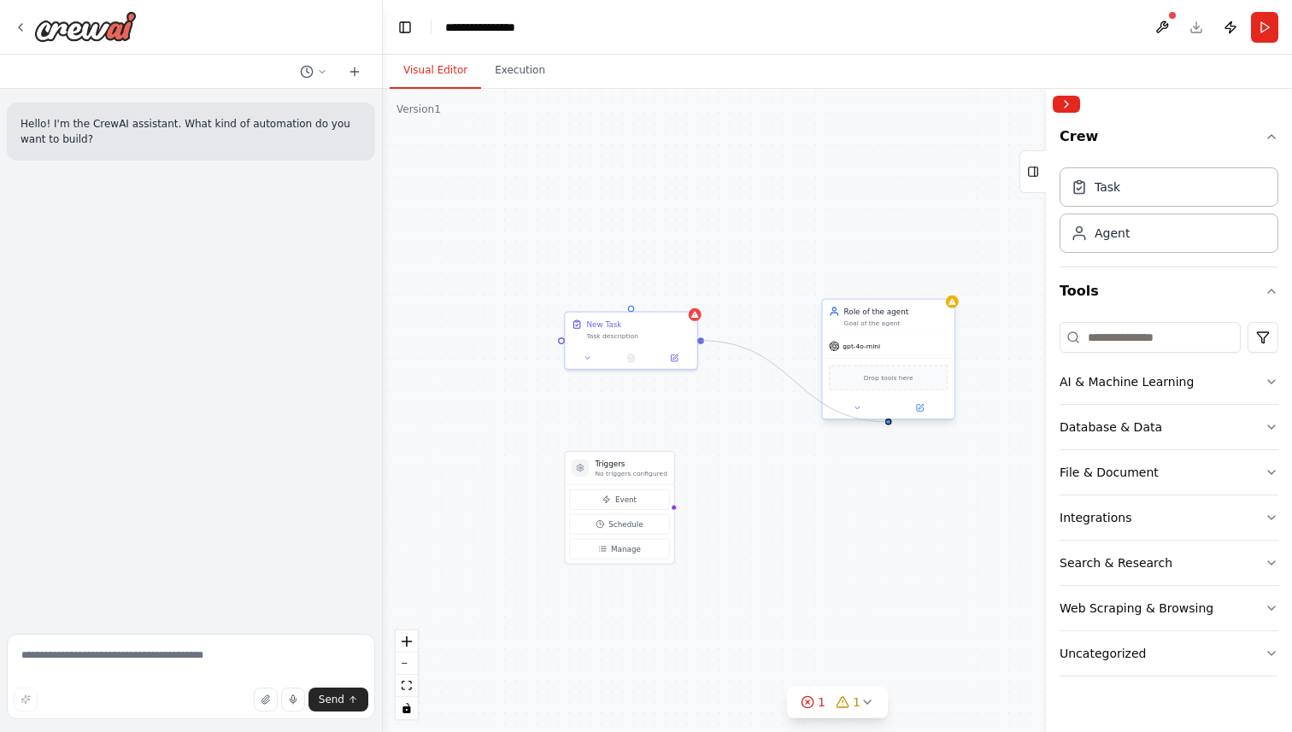
click at [889, 423] on div "Triggers No triggers configured Event Schedule Manage Role of the agent Goal of…" at bounding box center [837, 410] width 909 height 643
drag, startPoint x: 884, startPoint y: 331, endPoint x: 861, endPoint y: 220, distance: 112.6
click at [861, 235] on div "Role of the agent Goal of the agent" at bounding box center [878, 252] width 132 height 34
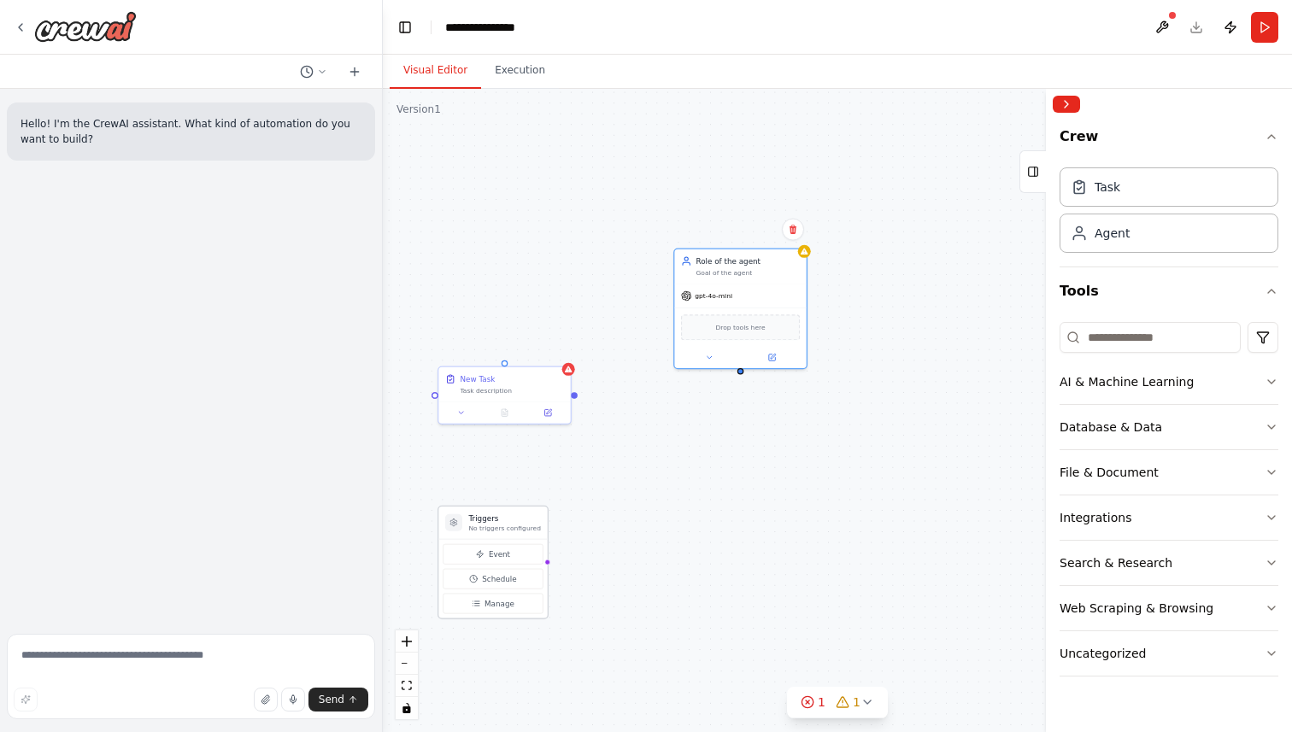
drag, startPoint x: 672, startPoint y: 507, endPoint x: 520, endPoint y: 585, distance: 171.2
click at [520, 585] on div "Triggers No triggers configured Event Schedule Manage Role of the agent Goal of…" at bounding box center [837, 410] width 909 height 643
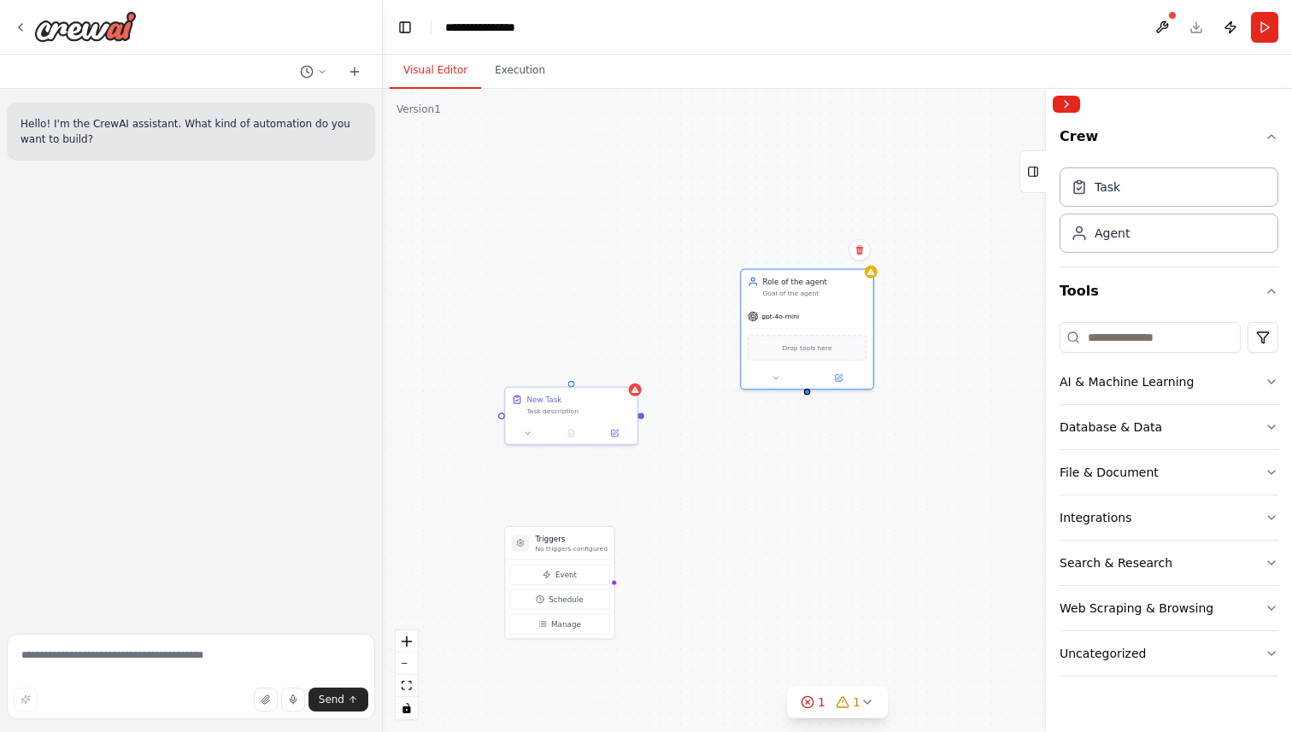
drag, startPoint x: 549, startPoint y: 424, endPoint x: 602, endPoint y: 406, distance: 55.9
click at [602, 406] on div "Triggers No triggers configured Event Schedule Manage Role of the agent Goal of…" at bounding box center [837, 410] width 909 height 643
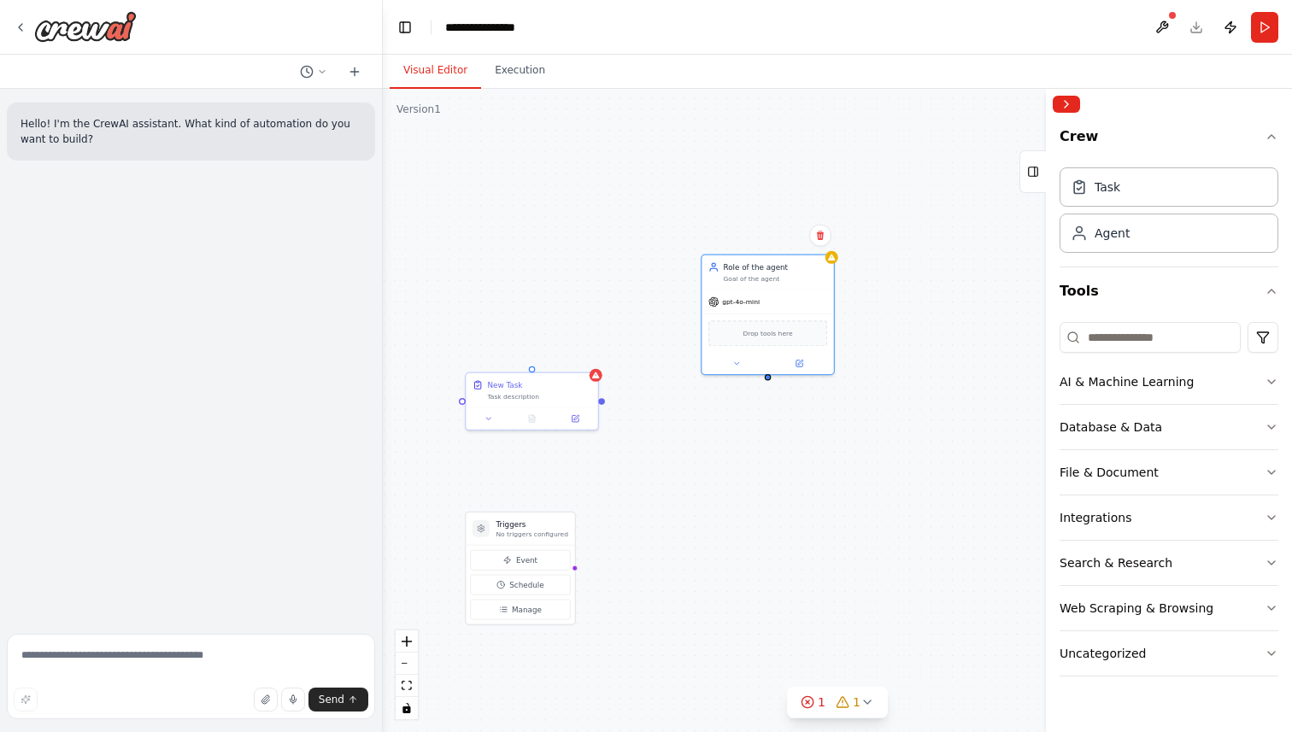
click at [602, 406] on div "Triggers No triggers configured Event Schedule Manage Role of the agent Goal of…" at bounding box center [837, 410] width 909 height 643
drag, startPoint x: 603, startPoint y: 405, endPoint x: 674, endPoint y: 402, distance: 71.0
click at [618, 402] on div "Triggers No triggers configured Event Schedule Manage Role of the agent Goal of…" at bounding box center [837, 410] width 909 height 643
drag, startPoint x: 616, startPoint y: 397, endPoint x: 692, endPoint y: 415, distance: 78.1
click at [630, 397] on div "Triggers No triggers configured Event Schedule Manage Role of the agent Goal of…" at bounding box center [837, 410] width 909 height 643
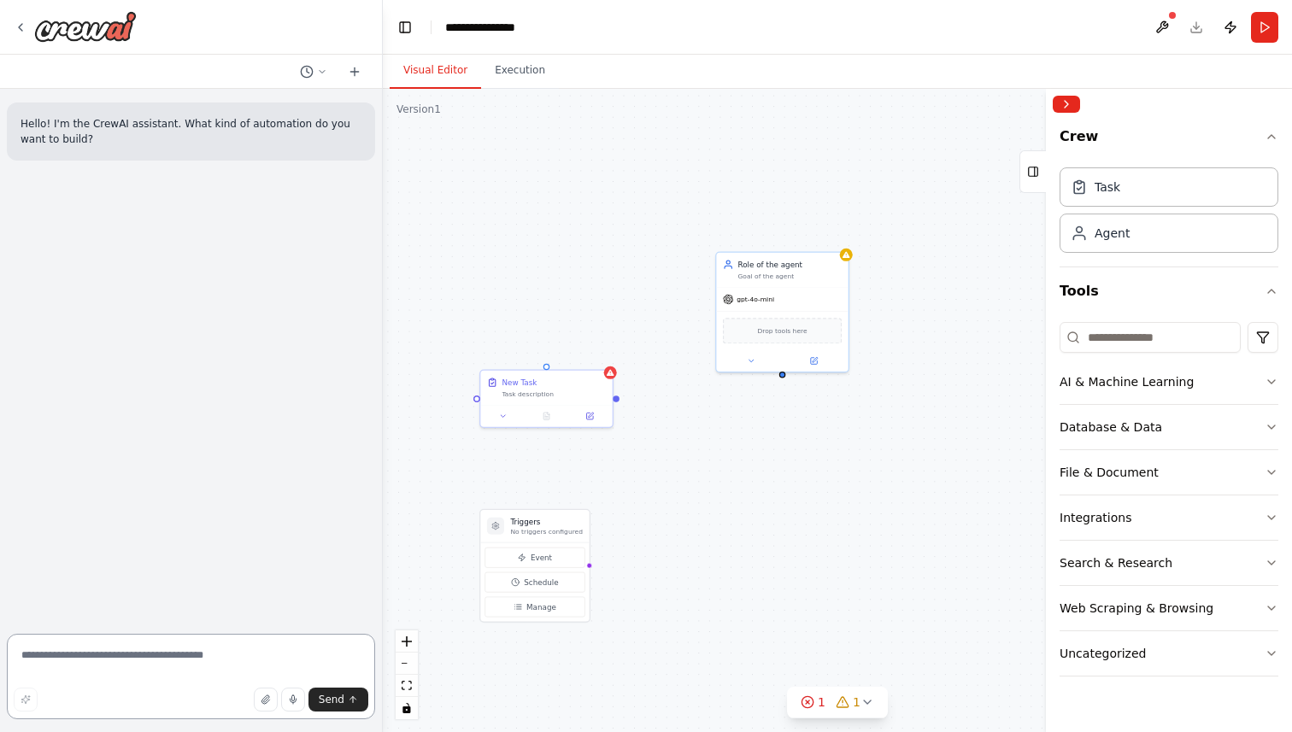
click at [146, 651] on textarea at bounding box center [191, 676] width 368 height 85
drag, startPoint x: 616, startPoint y: 399, endPoint x: 790, endPoint y: 371, distance: 176.5
click at [790, 371] on div "Triggers No triggers configured Event Schedule Manage Role of the agent Goal of…" at bounding box center [710, 485] width 571 height 403
drag, startPoint x: 781, startPoint y: 378, endPoint x: 972, endPoint y: 413, distance: 194.5
click at [797, 396] on div "Triggers No triggers configured Event Schedule Manage Role of the agent Goal of…" at bounding box center [837, 410] width 909 height 643
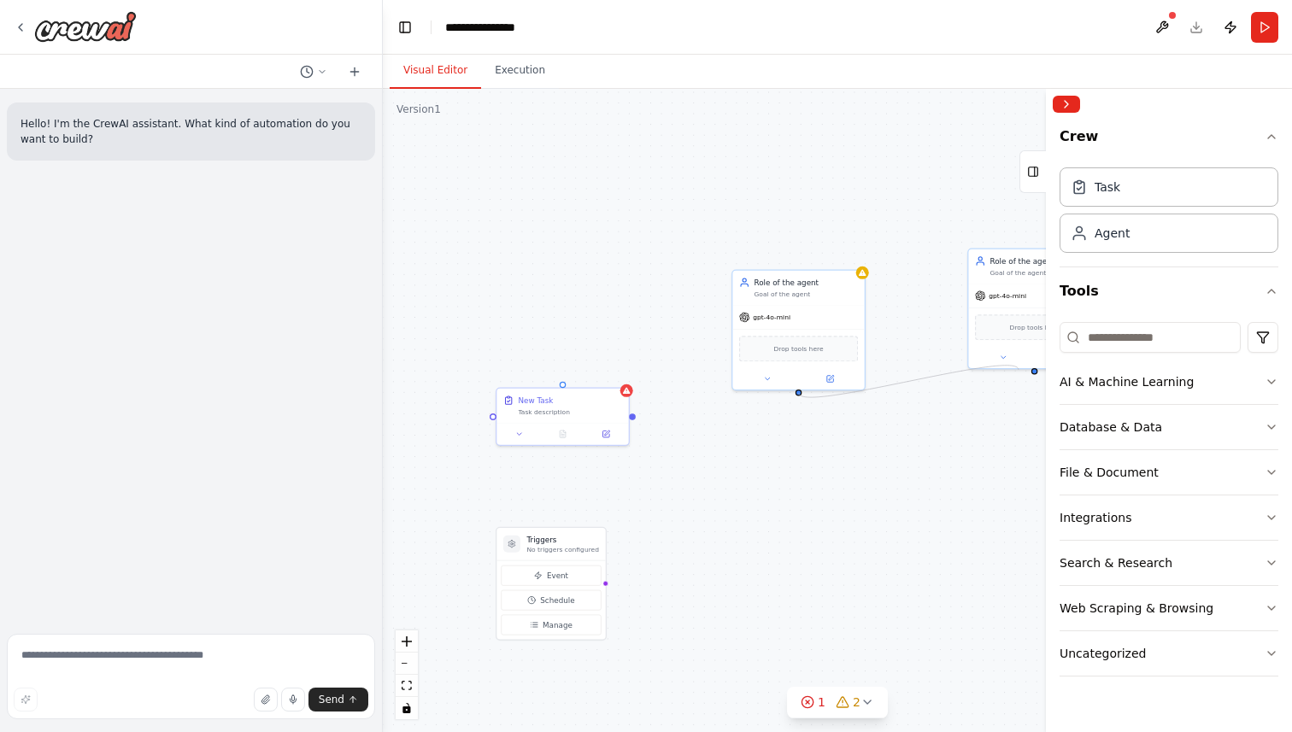
drag, startPoint x: 799, startPoint y: 390, endPoint x: 1019, endPoint y: 371, distance: 221.3
click at [1019, 371] on div "Triggers No triggers configured Event Schedule Manage Role of the agent Goal of…" at bounding box center [837, 410] width 909 height 643
click at [847, 233] on div "Triggers No triggers configured Event Schedule Manage Role of the agent Goal of…" at bounding box center [837, 410] width 909 height 643
click at [843, 696] on icon at bounding box center [843, 702] width 14 height 14
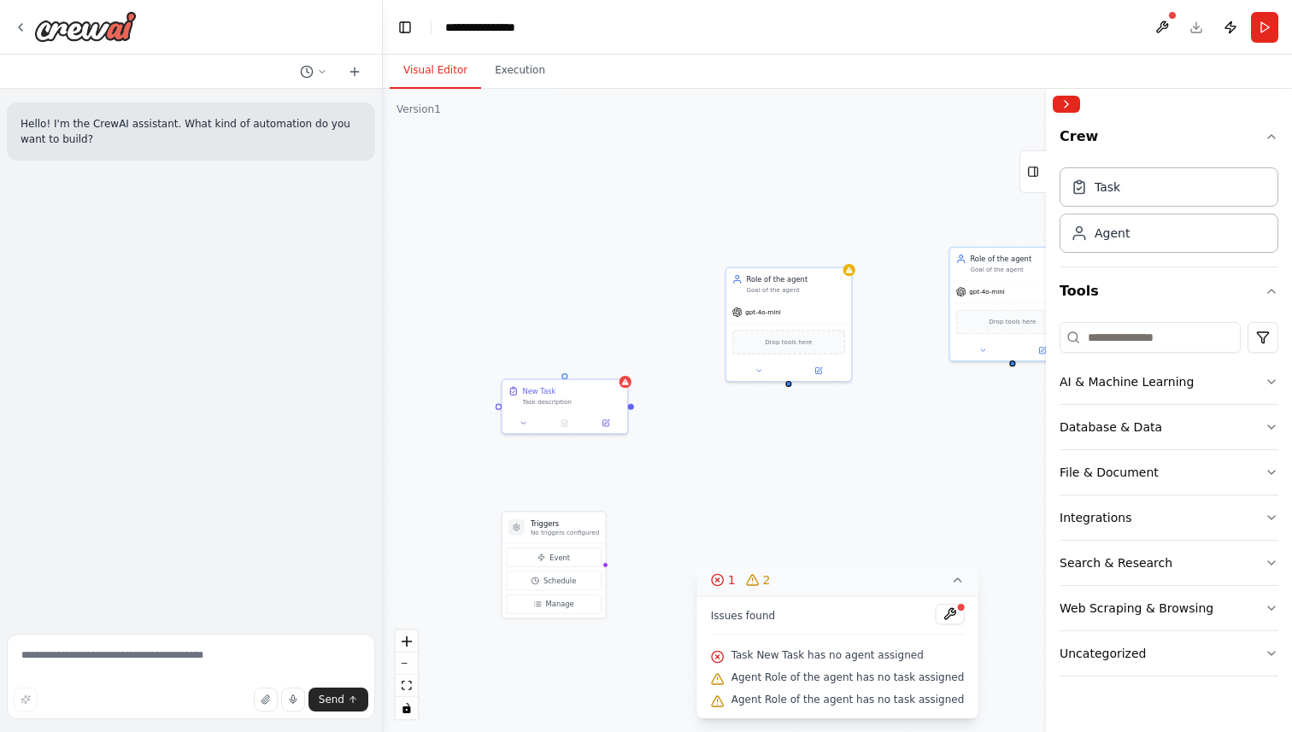
click at [950, 578] on icon at bounding box center [957, 580] width 14 height 14
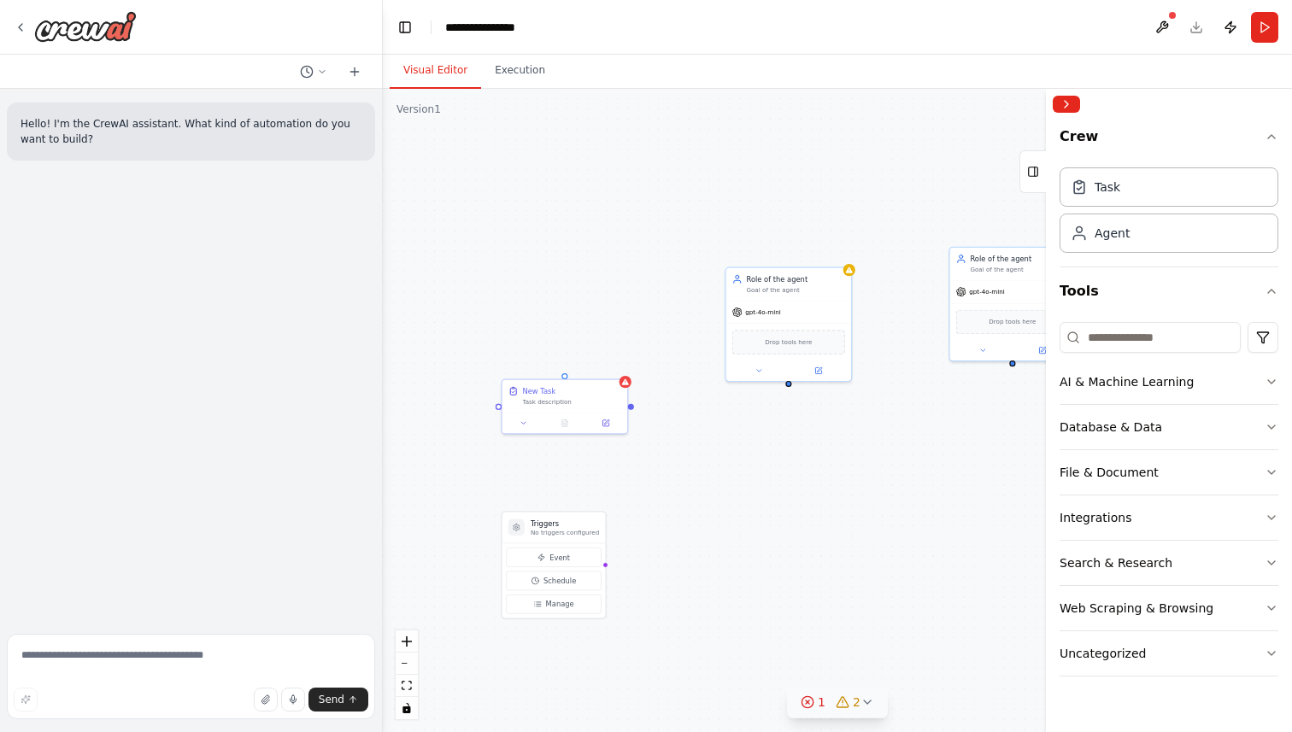
click at [868, 702] on icon at bounding box center [867, 702] width 14 height 14
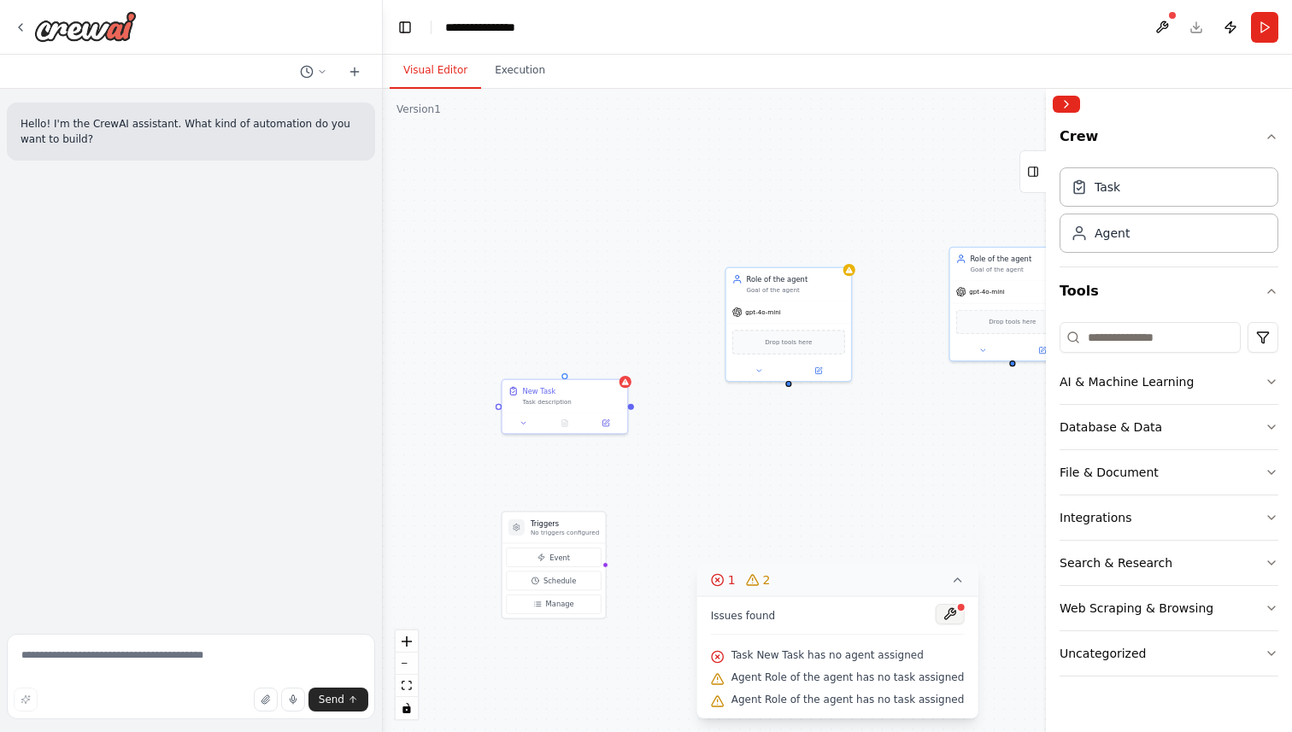
click at [942, 605] on button at bounding box center [949, 614] width 29 height 21
click at [953, 582] on icon at bounding box center [956, 579] width 7 height 3
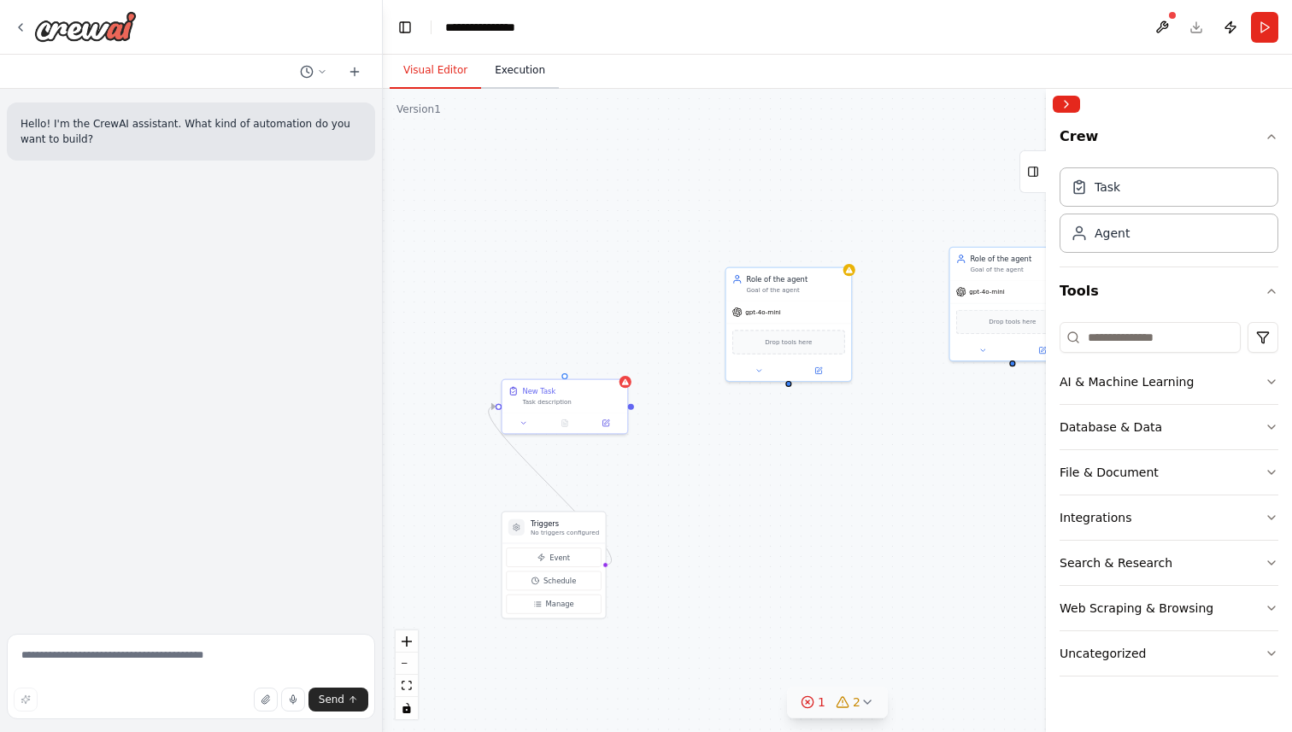
click at [528, 84] on button "Execution" at bounding box center [520, 71] width 78 height 36
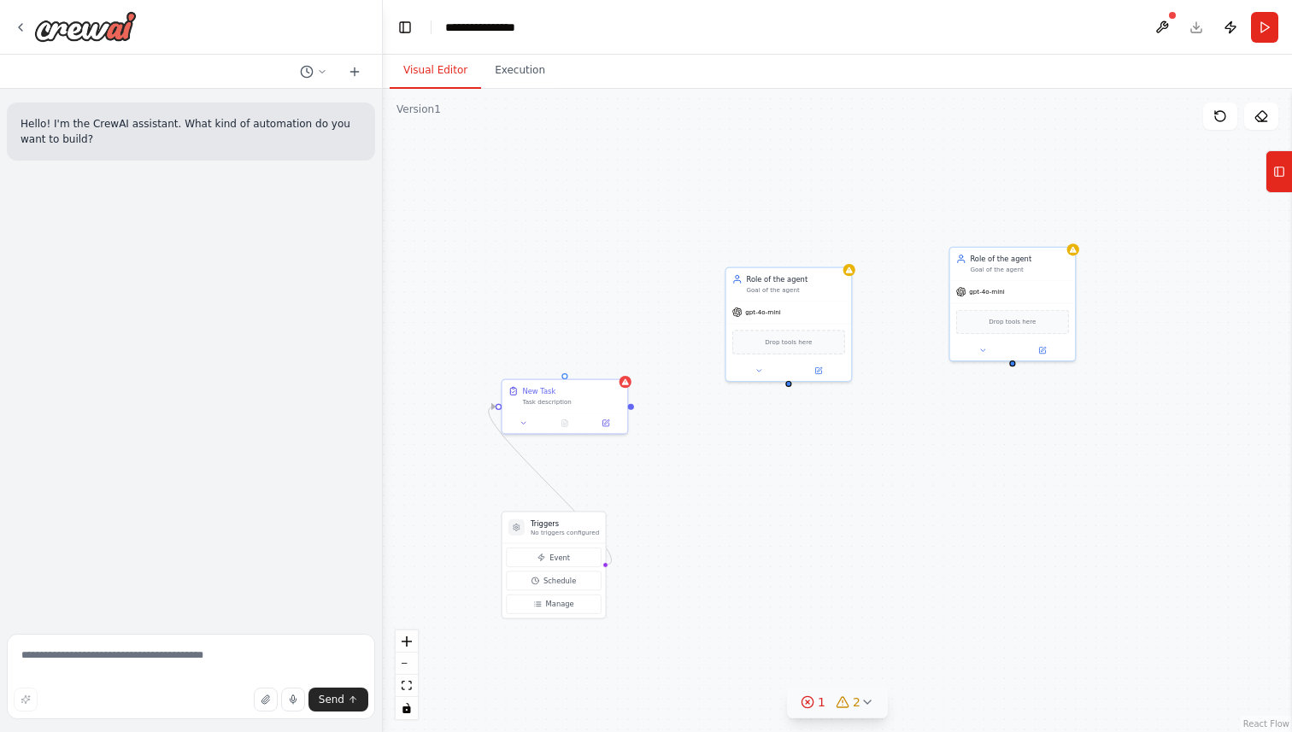
click at [456, 71] on button "Visual Editor" at bounding box center [435, 71] width 91 height 36
click at [1264, 131] on div "Triggers No triggers configured Event Schedule Manage Role of the agent Goal of…" at bounding box center [837, 410] width 909 height 643
click at [1264, 119] on icon at bounding box center [1260, 116] width 11 height 10
click at [1257, 121] on icon at bounding box center [1261, 116] width 14 height 14
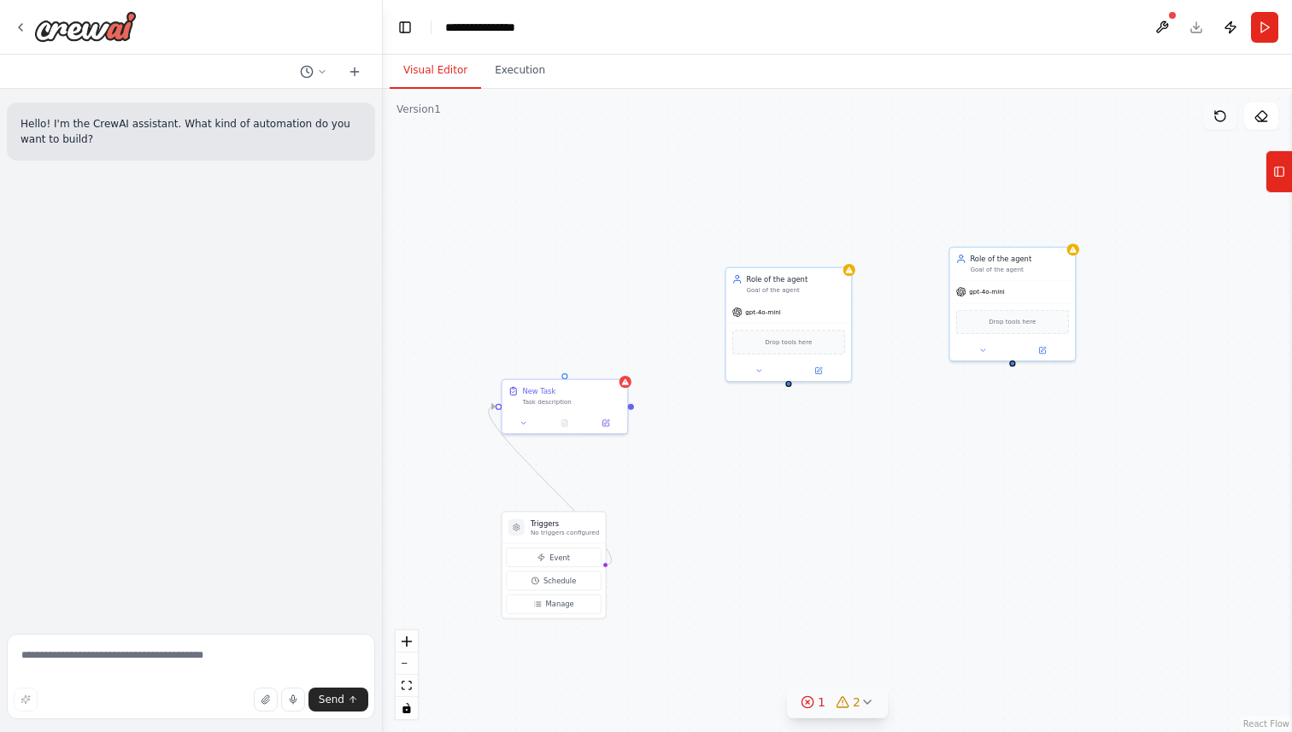
click at [1235, 118] on button at bounding box center [1220, 116] width 34 height 27
click at [1261, 117] on icon at bounding box center [1261, 116] width 14 height 14
click at [1043, 291] on div "gpt-4o-mini" at bounding box center [1012, 290] width 125 height 22
click at [1212, 120] on button at bounding box center [1220, 116] width 34 height 27
click at [843, 287] on div "Goal of the agent" at bounding box center [795, 288] width 99 height 9
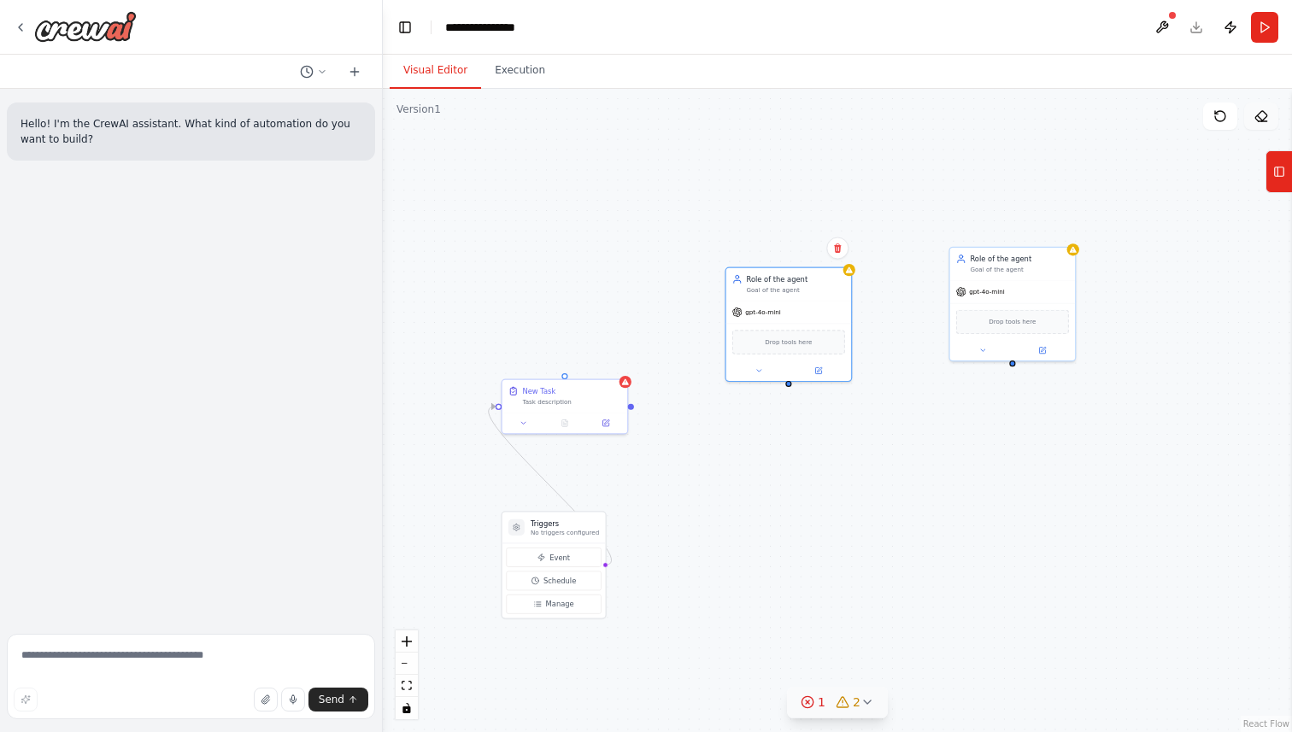
click at [1256, 124] on button at bounding box center [1261, 116] width 34 height 27
click at [1262, 115] on icon at bounding box center [1261, 116] width 14 height 14
click at [1021, 349] on button at bounding box center [1041, 349] width 57 height 12
click at [1270, 113] on button at bounding box center [1261, 116] width 34 height 27
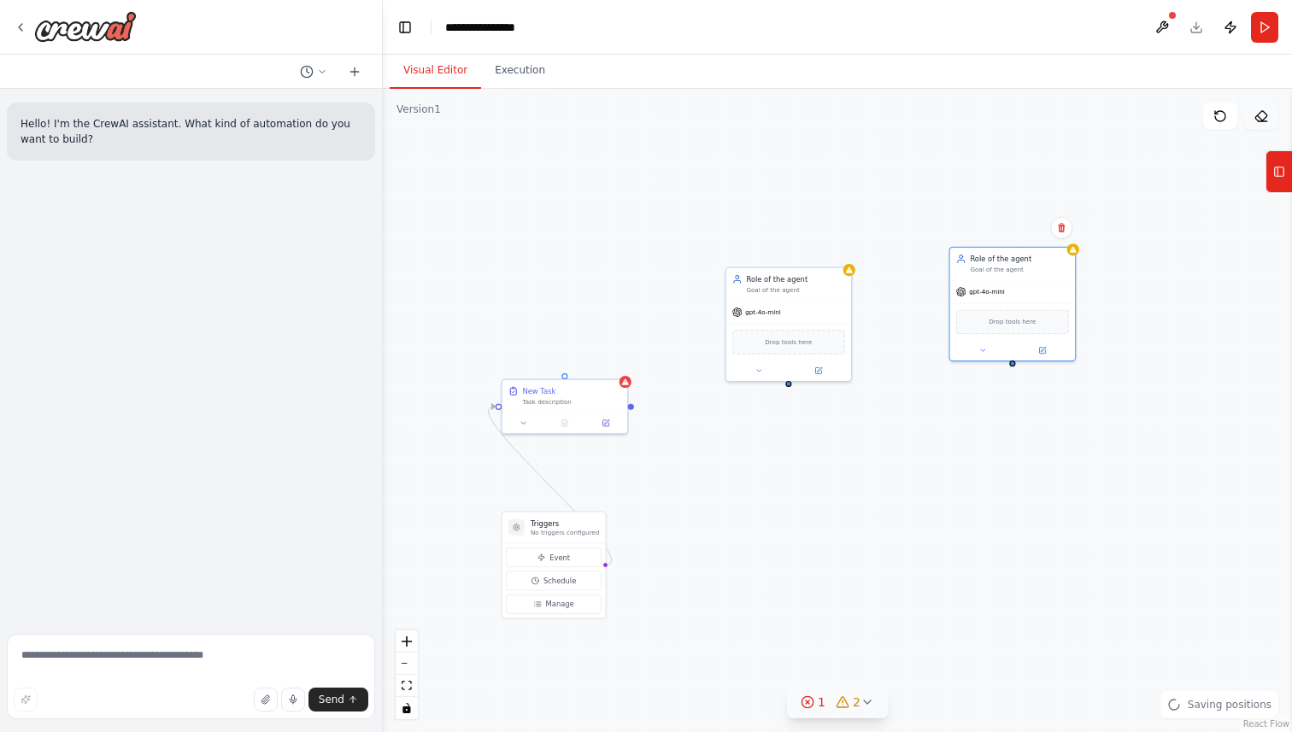
click at [1263, 113] on icon at bounding box center [1261, 116] width 14 height 14
click at [1272, 173] on button "Tools" at bounding box center [1278, 171] width 26 height 43
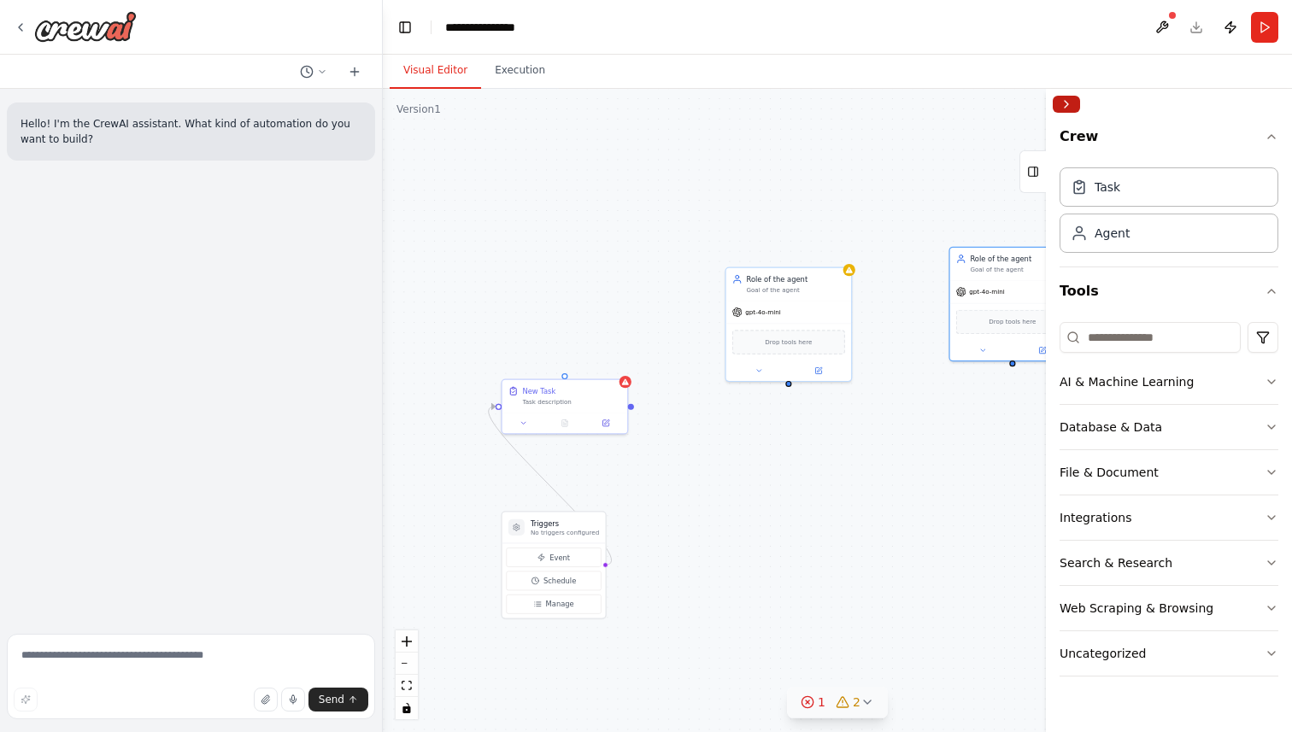
click at [1076, 102] on button "Collapse right sidebar" at bounding box center [1066, 104] width 27 height 17
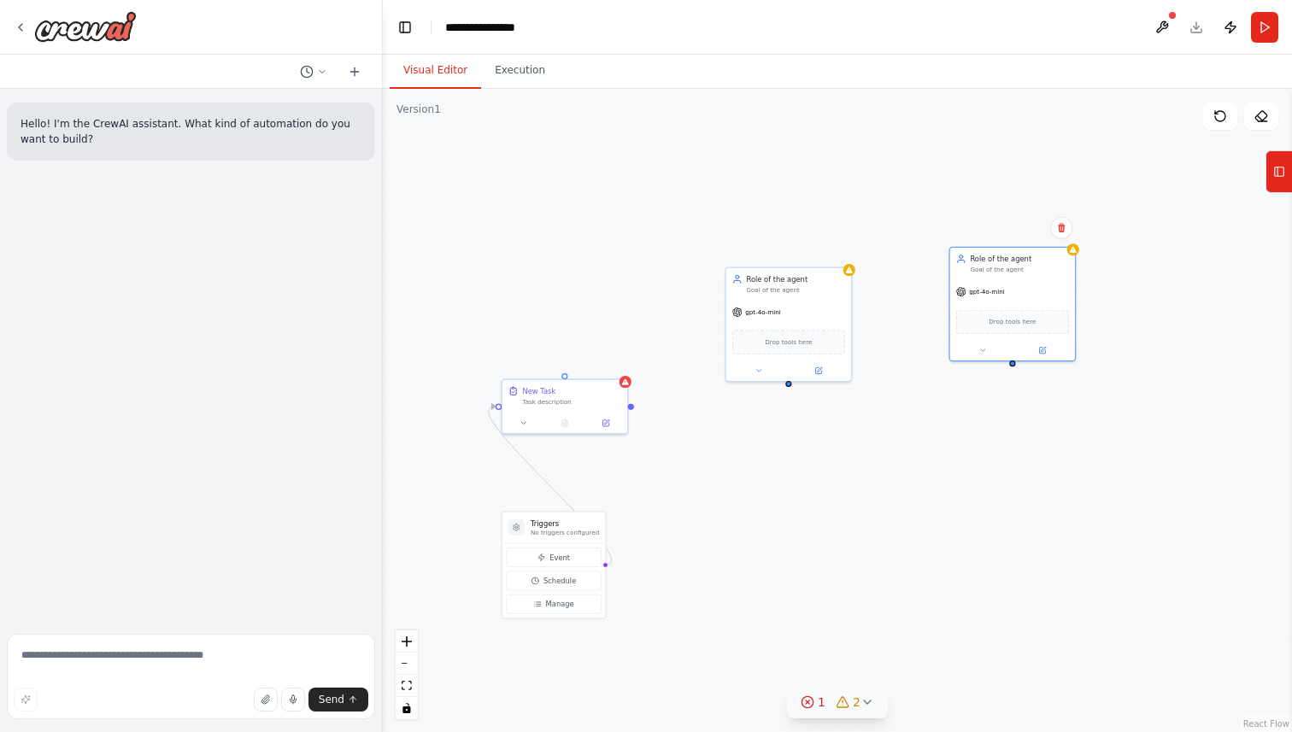
drag, startPoint x: 1259, startPoint y: 118, endPoint x: 1152, endPoint y: 284, distance: 197.6
click at [1152, 284] on div "Version 1 Show Tools Hide Agents Triggers No triggers configured Event Schedule…" at bounding box center [837, 410] width 909 height 643
click at [1254, 114] on icon at bounding box center [1261, 116] width 14 height 14
click at [1218, 109] on icon at bounding box center [1220, 116] width 14 height 14
click at [1258, 110] on icon at bounding box center [1261, 116] width 14 height 14
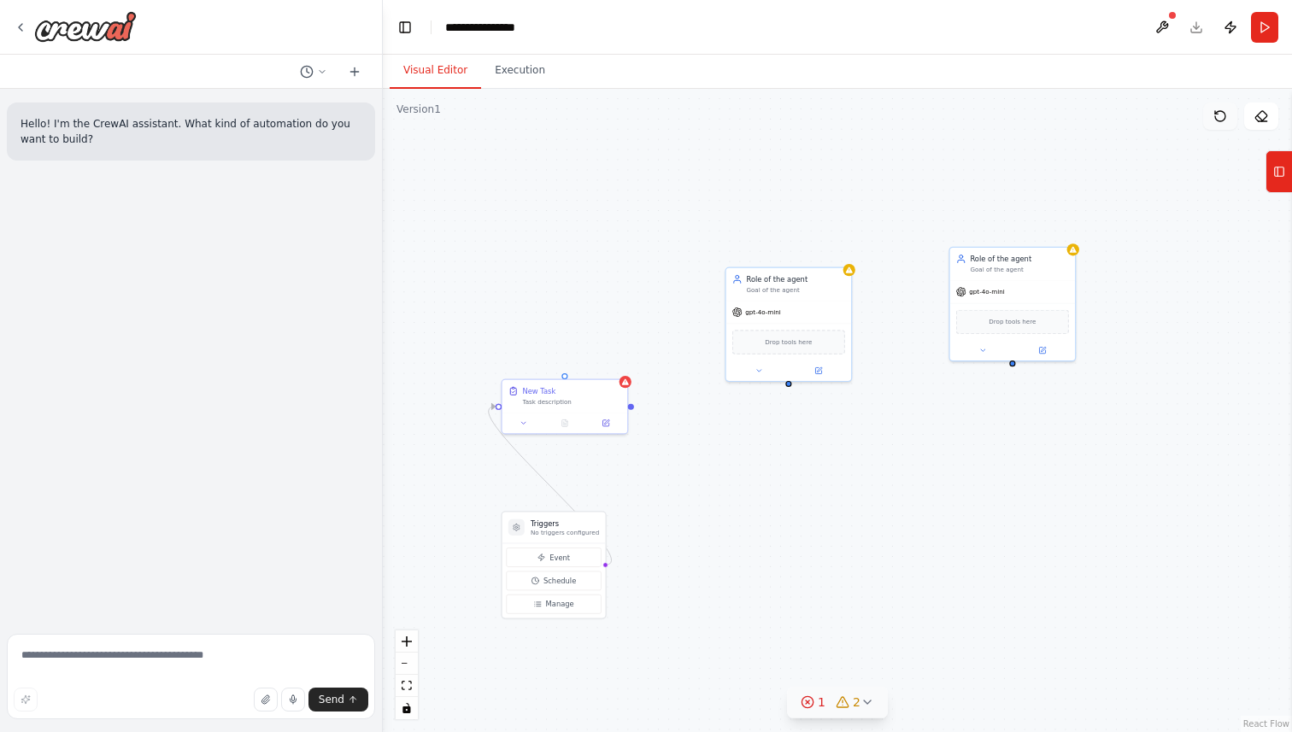
click at [1222, 117] on icon at bounding box center [1220, 116] width 14 height 14
click at [1256, 119] on icon at bounding box center [1260, 116] width 11 height 10
click at [1152, 197] on div "Triggers No triggers configured Event Schedule Manage Role of the agent Goal of…" at bounding box center [837, 410] width 909 height 643
